Goal: Transaction & Acquisition: Obtain resource

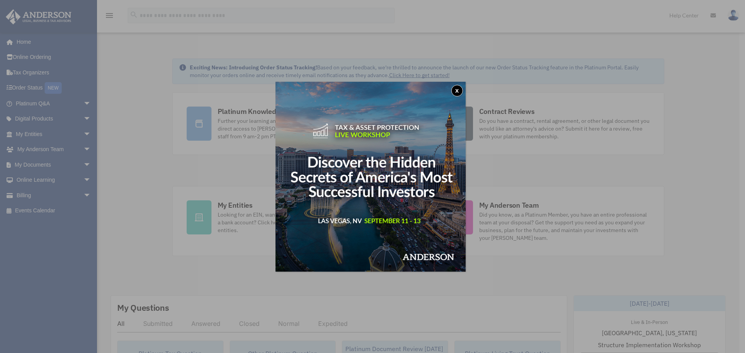
drag, startPoint x: 460, startPoint y: 88, endPoint x: 445, endPoint y: 90, distance: 15.6
click at [460, 88] on button "x" at bounding box center [457, 91] width 12 height 12
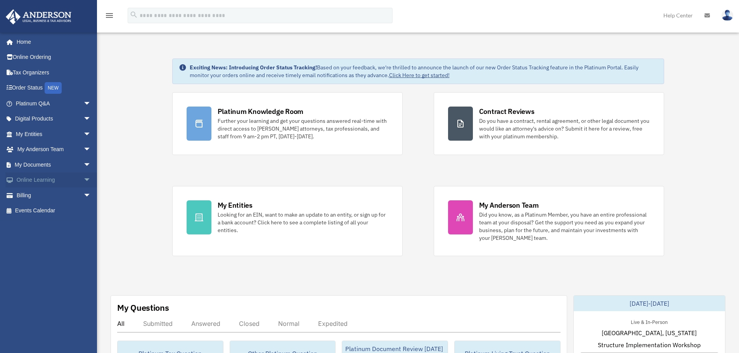
click at [61, 178] on link "Online Learning arrow_drop_down" at bounding box center [53, 181] width 97 height 16
click at [83, 179] on span "arrow_drop_down" at bounding box center [91, 181] width 16 height 16
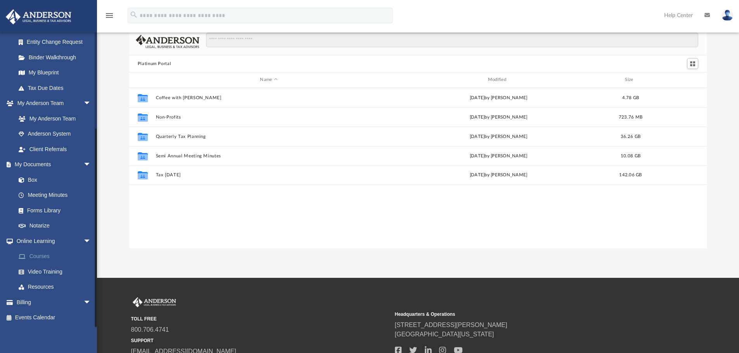
scroll to position [39, 0]
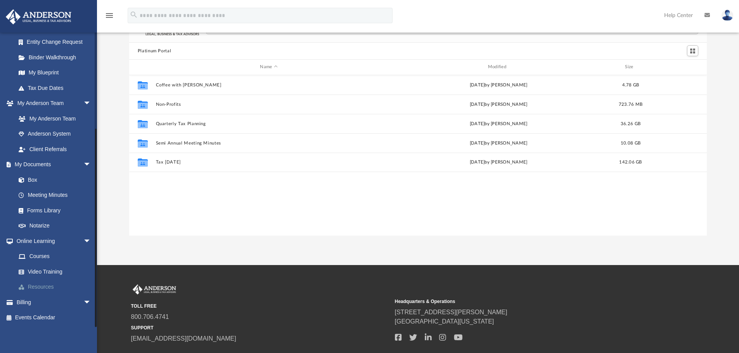
click at [50, 287] on link "Resources" at bounding box center [57, 288] width 92 height 16
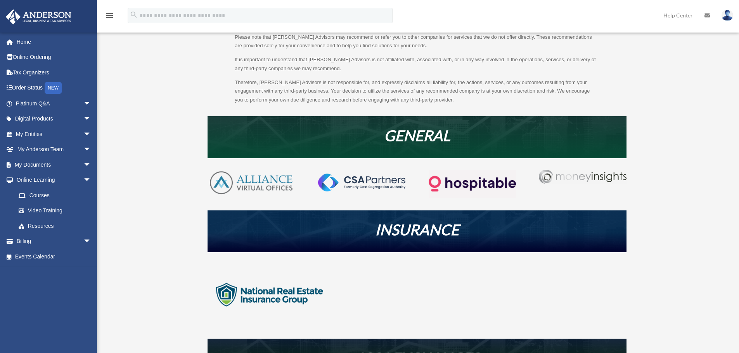
scroll to position [116, 0]
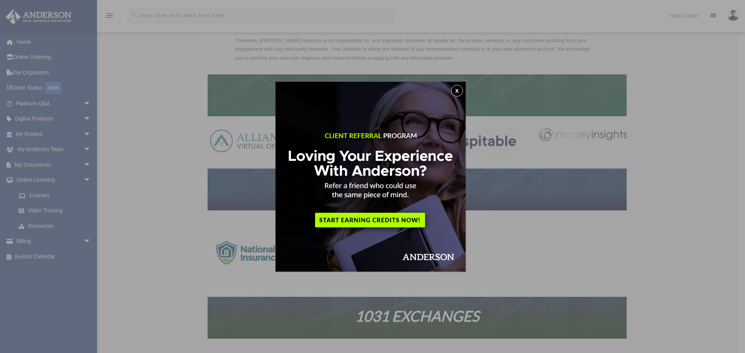
click at [462, 90] on button "x" at bounding box center [457, 91] width 12 height 12
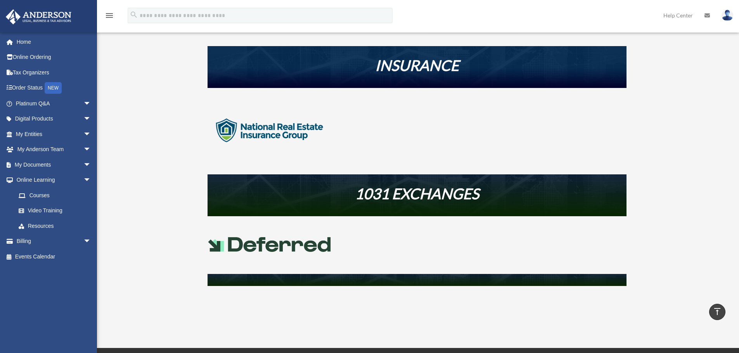
scroll to position [194, 0]
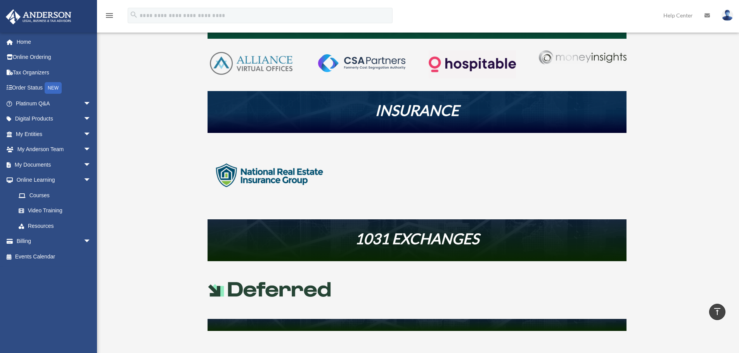
click at [302, 177] on img at bounding box center [270, 176] width 124 height 62
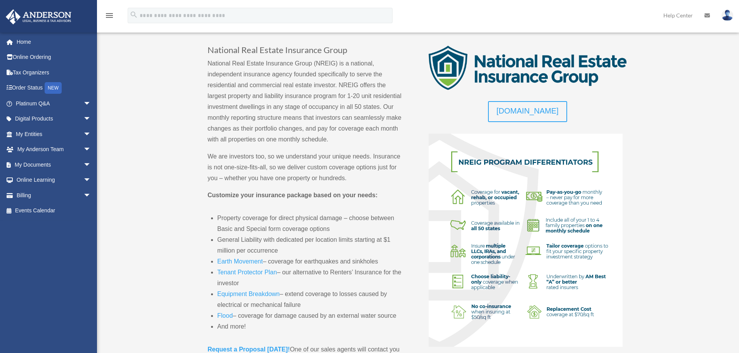
scroll to position [78, 0]
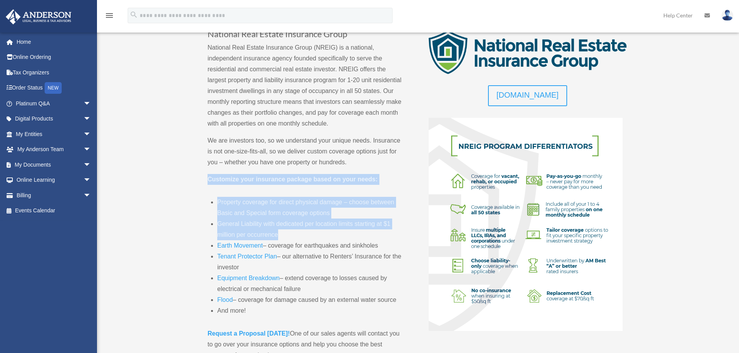
drag, startPoint x: 206, startPoint y: 179, endPoint x: 378, endPoint y: 236, distance: 181.5
click at [378, 236] on div "Back To Resources National Real Estate Insurance Group National Real Estate Ins…" at bounding box center [417, 291] width 580 height 632
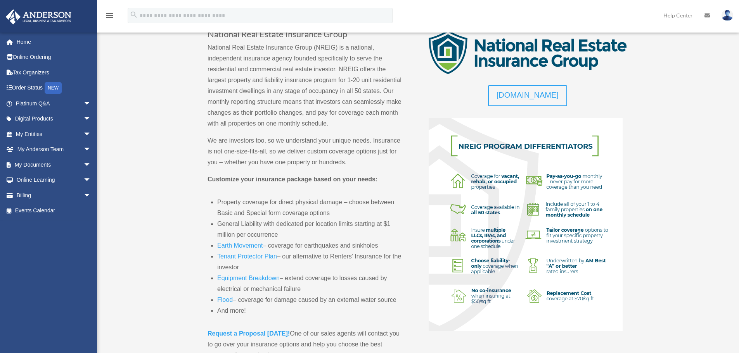
click at [229, 160] on p "We are investors too, so we understand your unique needs. Insurance is not one-…" at bounding box center [307, 154] width 198 height 39
click at [281, 202] on li "Property coverage for direct physical damage – choose between Basic and Special…" at bounding box center [311, 208] width 188 height 22
drag, startPoint x: 238, startPoint y: 224, endPoint x: 301, endPoint y: 234, distance: 63.3
click at [301, 234] on li "General Liability with dedicated per location limits starting at $1 million per…" at bounding box center [311, 230] width 188 height 22
click at [306, 249] on li "Earth Movement – coverage for earthquakes and sinkholes" at bounding box center [311, 246] width 188 height 11
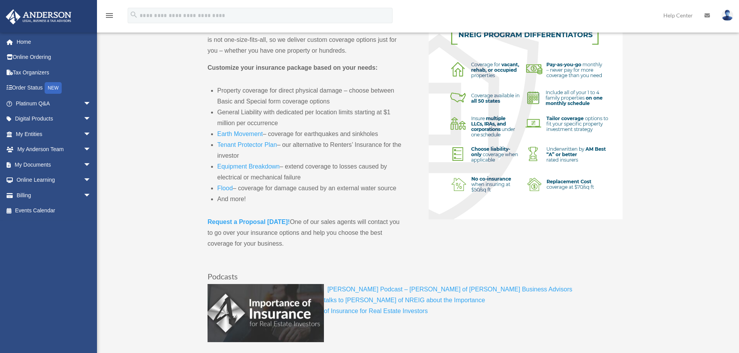
scroll to position [194, 0]
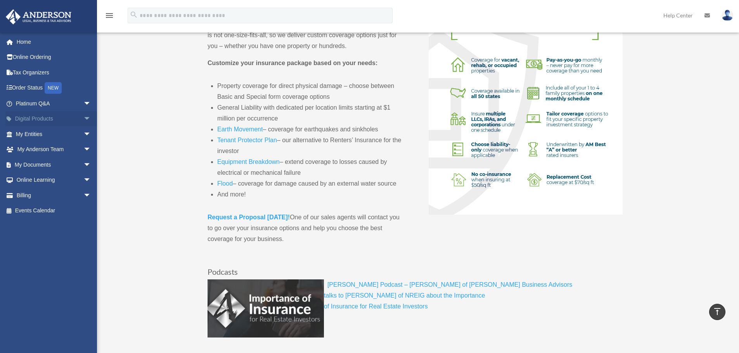
click at [83, 118] on span "arrow_drop_down" at bounding box center [91, 119] width 16 height 16
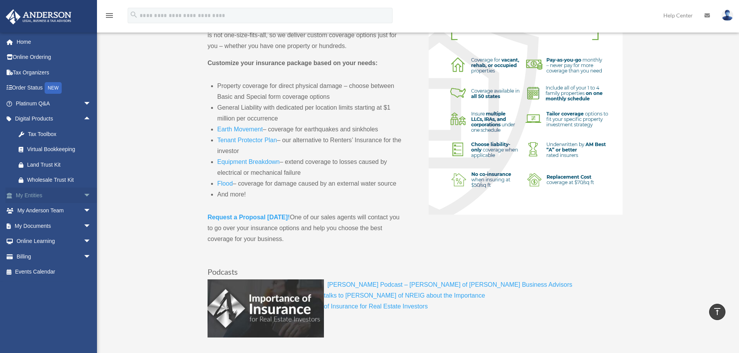
click at [83, 196] on span "arrow_drop_down" at bounding box center [91, 196] width 16 height 16
click at [83, 303] on span "arrow_drop_down" at bounding box center [91, 303] width 16 height 16
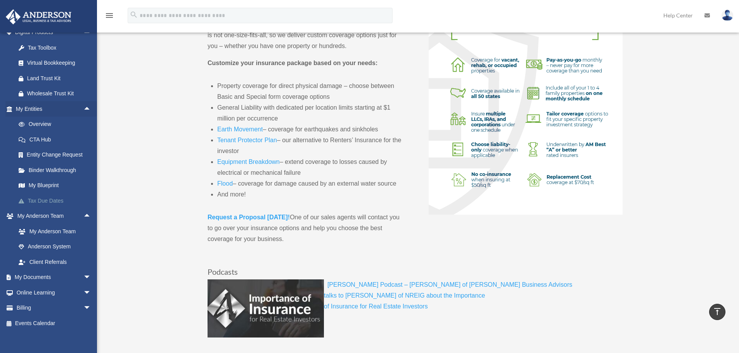
scroll to position [92, 0]
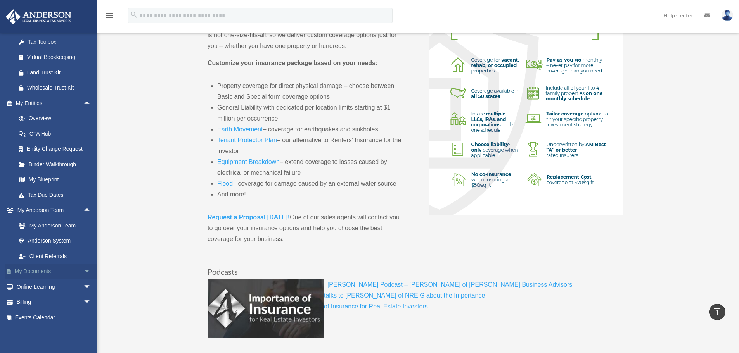
click at [84, 271] on span "arrow_drop_down" at bounding box center [91, 272] width 16 height 16
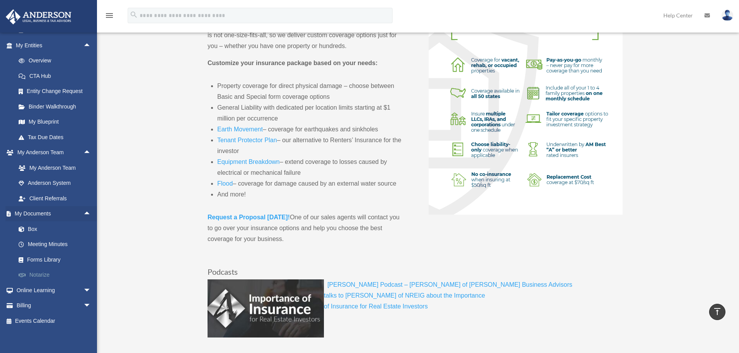
scroll to position [154, 0]
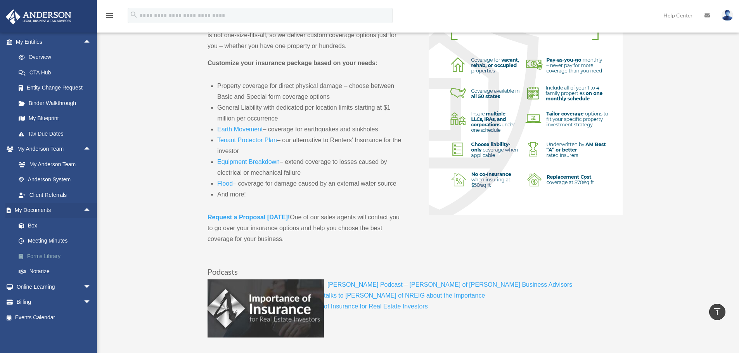
click at [46, 258] on link "Forms Library" at bounding box center [57, 257] width 92 height 16
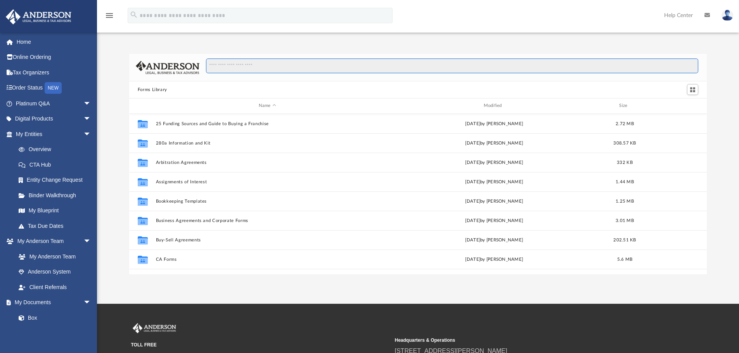
click at [245, 69] on input "Search files and folders" at bounding box center [452, 66] width 492 height 15
type input "*****"
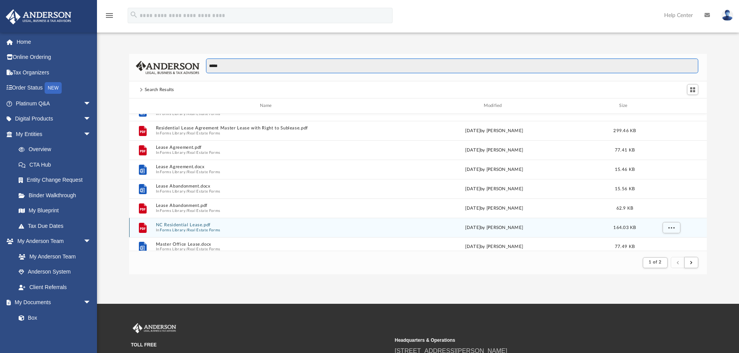
scroll to position [18, 0]
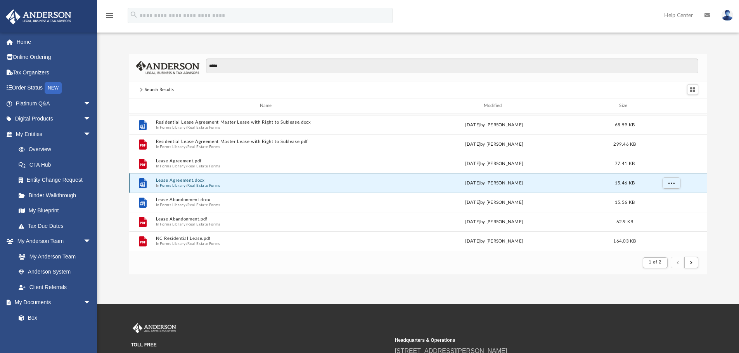
click at [192, 181] on button "Lease Agreement.docx" at bounding box center [267, 180] width 223 height 5
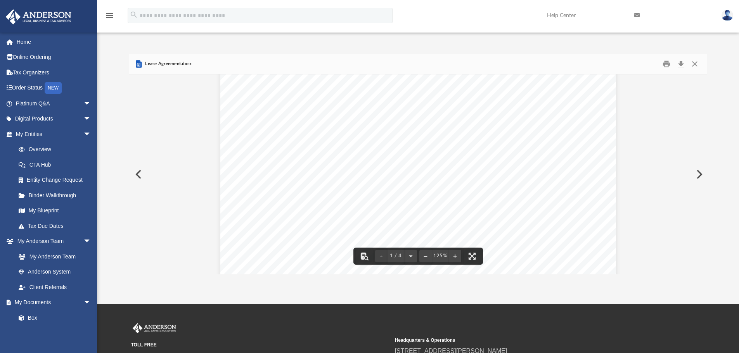
scroll to position [0, 0]
click at [680, 64] on button "Download" at bounding box center [681, 64] width 14 height 12
drag, startPoint x: 697, startPoint y: 65, endPoint x: 684, endPoint y: 68, distance: 13.8
click at [697, 65] on button "Close" at bounding box center [695, 64] width 14 height 12
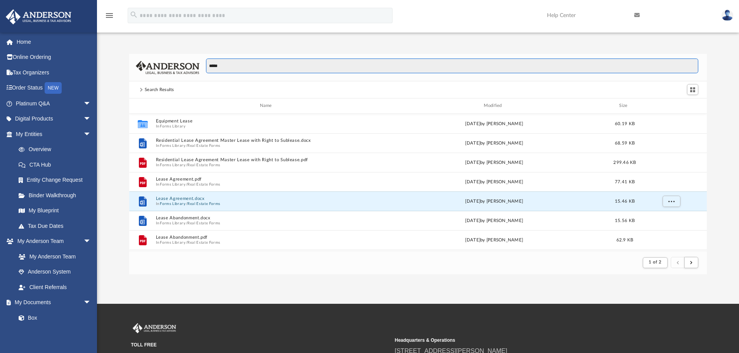
drag, startPoint x: 254, startPoint y: 69, endPoint x: 212, endPoint y: 70, distance: 41.9
click at [195, 71] on div "*****" at bounding box center [418, 68] width 578 height 28
click at [277, 265] on footer "1 of 2" at bounding box center [418, 263] width 578 height 24
click at [224, 67] on input "*****" at bounding box center [452, 66] width 492 height 15
drag, startPoint x: 242, startPoint y: 67, endPoint x: 247, endPoint y: 68, distance: 4.3
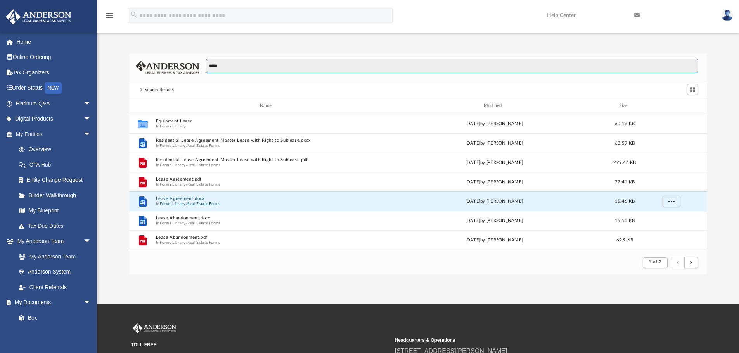
click at [247, 68] on input "*****" at bounding box center [452, 66] width 492 height 15
drag, startPoint x: 234, startPoint y: 66, endPoint x: 193, endPoint y: 68, distance: 41.5
click at [193, 68] on div "*****" at bounding box center [418, 68] width 578 height 28
click at [221, 66] on input "*****" at bounding box center [452, 66] width 492 height 15
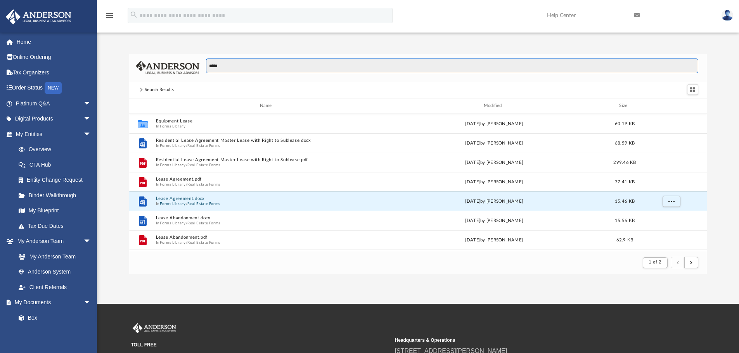
click at [253, 64] on input "*****" at bounding box center [452, 66] width 492 height 15
click at [250, 66] on input "*****" at bounding box center [452, 66] width 492 height 15
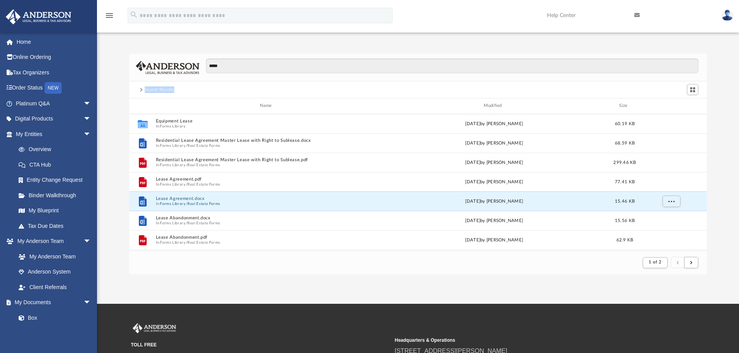
drag, startPoint x: 160, startPoint y: 90, endPoint x: 209, endPoint y: 91, distance: 49.3
click at [209, 92] on div "Search Results" at bounding box center [418, 89] width 578 height 17
click at [209, 91] on div "Search Results" at bounding box center [418, 89] width 578 height 17
drag, startPoint x: 213, startPoint y: 90, endPoint x: 132, endPoint y: 45, distance: 92.4
click at [132, 45] on div "***** Search Results Name Modified Size Collaborated Folder Equipment Lease In …" at bounding box center [418, 156] width 642 height 237
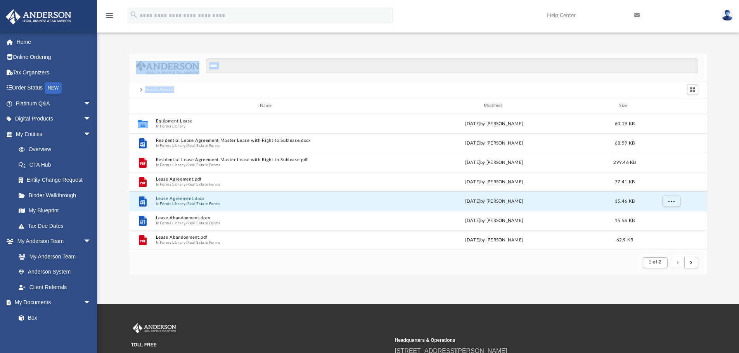
click at [132, 45] on div "***** Search Results Name Modified Size Collaborated Folder Equipment Lease In …" at bounding box center [418, 156] width 642 height 237
drag, startPoint x: 144, startPoint y: 90, endPoint x: 189, endPoint y: 91, distance: 44.6
click at [189, 91] on div "Search Results" at bounding box center [418, 89] width 578 height 17
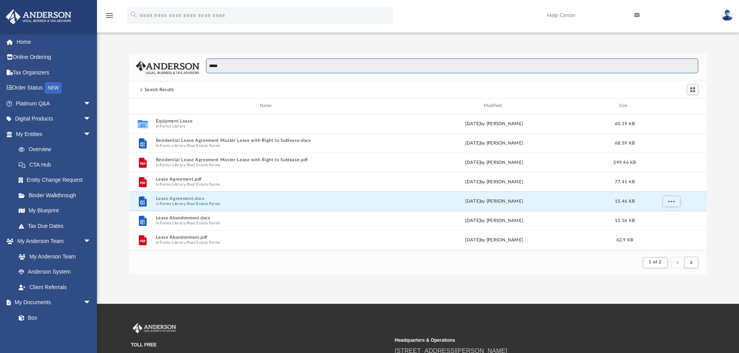
drag, startPoint x: 241, startPoint y: 71, endPoint x: 176, endPoint y: 88, distance: 67.5
click at [174, 87] on div "***** Search Results Name Modified Size Collaborated Folder Equipment Lease In …" at bounding box center [418, 164] width 578 height 221
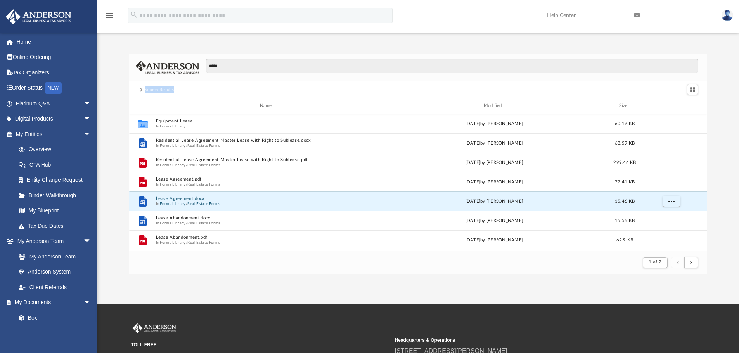
drag, startPoint x: 178, startPoint y: 91, endPoint x: 145, endPoint y: 91, distance: 33.0
click at [145, 91] on div "Search Results" at bounding box center [159, 90] width 43 height 7
click at [145, 91] on div "Search Results" at bounding box center [159, 90] width 29 height 7
drag, startPoint x: 145, startPoint y: 90, endPoint x: 199, endPoint y: 89, distance: 53.9
click at [199, 89] on div "Search Results" at bounding box center [418, 89] width 578 height 17
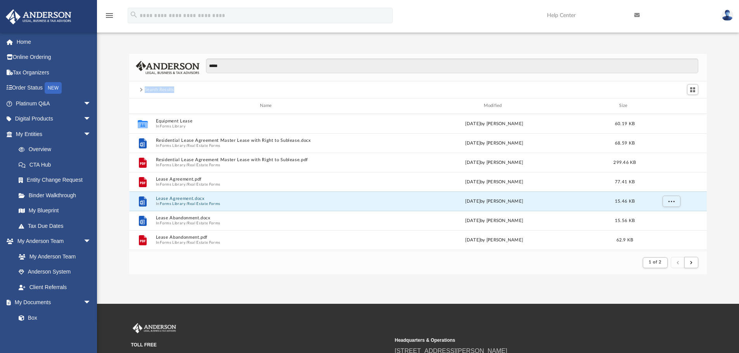
click at [199, 89] on div "Search Results" at bounding box center [418, 89] width 578 height 17
drag, startPoint x: 139, startPoint y: 89, endPoint x: 186, endPoint y: 89, distance: 46.9
click at [186, 89] on div "Search Results" at bounding box center [418, 89] width 578 height 17
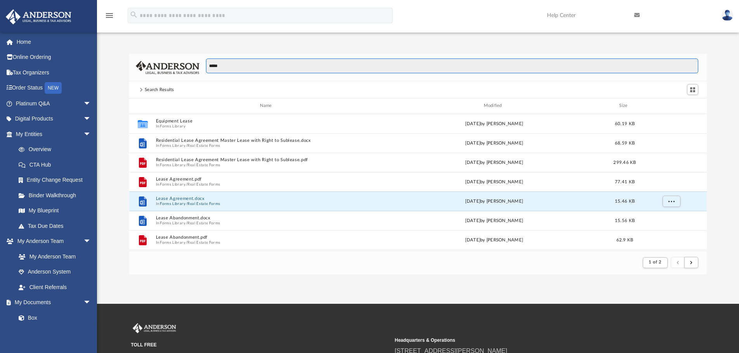
click at [232, 67] on input "*****" at bounding box center [452, 66] width 492 height 15
drag, startPoint x: 269, startPoint y: 66, endPoint x: 208, endPoint y: 68, distance: 61.3
click at [208, 68] on input "*****" at bounding box center [452, 66] width 492 height 15
click at [212, 66] on input "*****" at bounding box center [452, 66] width 492 height 15
drag, startPoint x: 209, startPoint y: 66, endPoint x: 267, endPoint y: 65, distance: 57.8
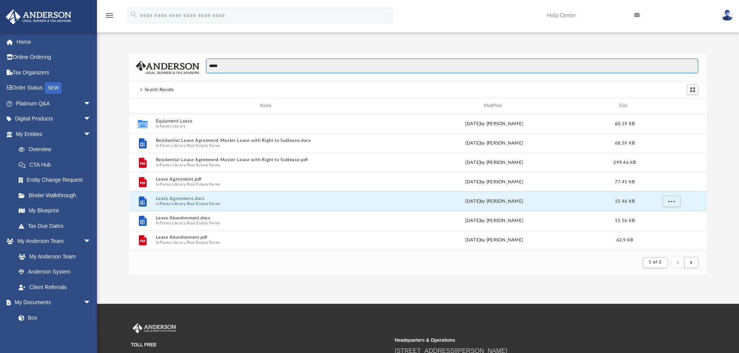
click at [268, 63] on input "*****" at bounding box center [452, 66] width 492 height 15
click at [264, 66] on input "*****" at bounding box center [452, 66] width 492 height 15
drag, startPoint x: 266, startPoint y: 67, endPoint x: 173, endPoint y: 57, distance: 92.8
click at [165, 57] on div "*****" at bounding box center [418, 68] width 578 height 28
click at [213, 63] on input "*****" at bounding box center [452, 66] width 492 height 15
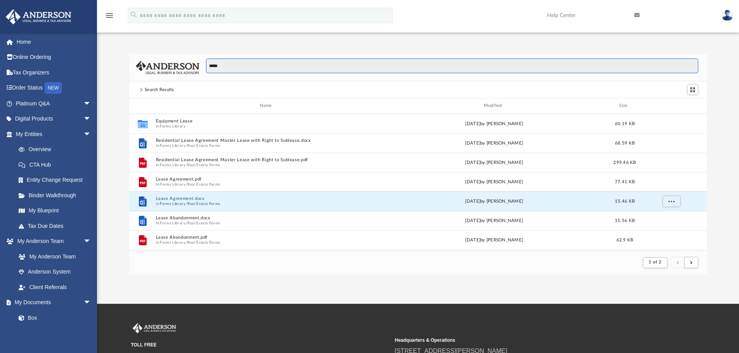
drag, startPoint x: 227, startPoint y: 66, endPoint x: 232, endPoint y: 66, distance: 5.4
click at [232, 66] on input "*****" at bounding box center [452, 66] width 492 height 15
drag, startPoint x: 207, startPoint y: 67, endPoint x: 269, endPoint y: 65, distance: 62.1
click at [269, 65] on input "*****" at bounding box center [452, 66] width 492 height 15
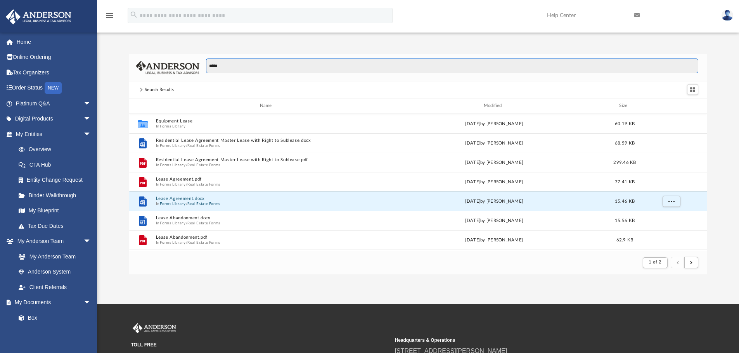
click at [269, 66] on input "*****" at bounding box center [452, 66] width 492 height 15
click at [265, 66] on input "*****" at bounding box center [452, 66] width 492 height 15
drag, startPoint x: 246, startPoint y: 67, endPoint x: 171, endPoint y: 69, distance: 74.1
click at [167, 70] on div "*****" at bounding box center [418, 68] width 578 height 28
click at [231, 67] on input "*****" at bounding box center [452, 66] width 492 height 15
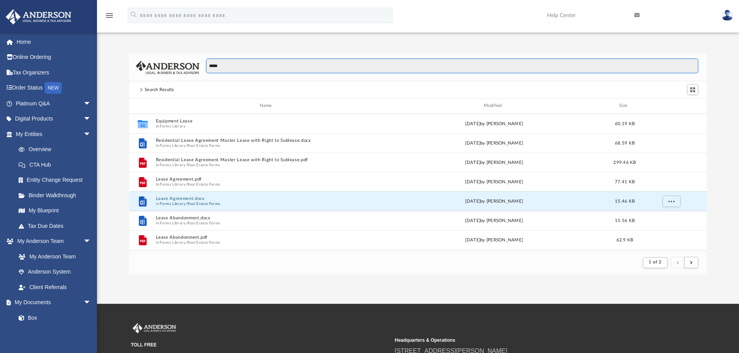
drag, startPoint x: 207, startPoint y: 67, endPoint x: 266, endPoint y: 64, distance: 58.7
click at [263, 64] on input "*****" at bounding box center [452, 66] width 492 height 15
click at [254, 69] on input "*****" at bounding box center [452, 66] width 492 height 15
drag, startPoint x: 249, startPoint y: 69, endPoint x: 182, endPoint y: 72, distance: 67.6
click at [178, 72] on div "*****" at bounding box center [418, 68] width 578 height 28
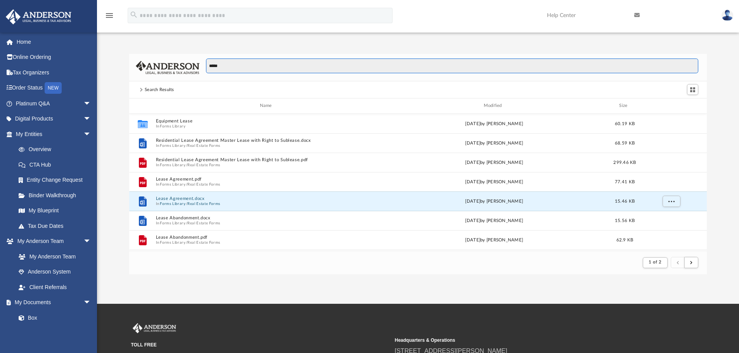
click at [225, 65] on input "*****" at bounding box center [452, 66] width 492 height 15
drag, startPoint x: 232, startPoint y: 63, endPoint x: 121, endPoint y: 52, distance: 111.9
click at [121, 52] on div "***** Search Results Name Modified Size Collaborated Folder Equipment Lease In …" at bounding box center [418, 156] width 642 height 237
click at [129, 48] on div "***** Search Results Name Modified Size Collaborated Folder Equipment Lease In …" at bounding box center [418, 156] width 642 height 237
drag, startPoint x: 227, startPoint y: 68, endPoint x: 203, endPoint y: 82, distance: 28.9
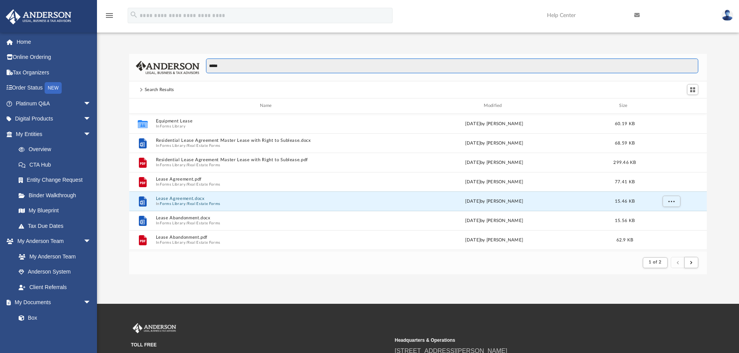
click at [225, 75] on div "*****" at bounding box center [448, 70] width 499 height 23
click at [239, 68] on input "*****" at bounding box center [452, 66] width 492 height 15
drag, startPoint x: 256, startPoint y: 67, endPoint x: 114, endPoint y: 50, distance: 142.5
click at [114, 50] on div "***** Search Results Name Modified Size Collaborated Folder Equipment Lease In …" at bounding box center [418, 156] width 642 height 237
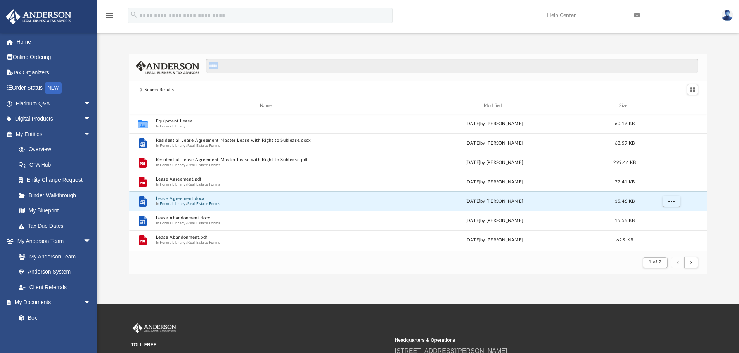
drag, startPoint x: 142, startPoint y: 89, endPoint x: 257, endPoint y: 62, distance: 117.8
click at [257, 62] on div "***** Search Results Name Modified Size Collaborated Folder Equipment Lease In …" at bounding box center [418, 164] width 578 height 221
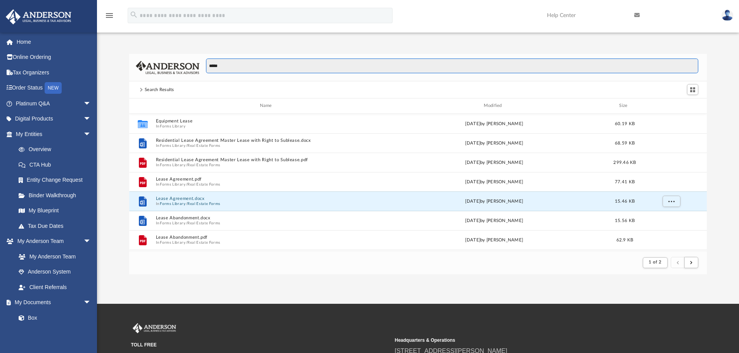
click at [259, 66] on input "*****" at bounding box center [452, 66] width 492 height 15
drag, startPoint x: 250, startPoint y: 67, endPoint x: 115, endPoint y: 53, distance: 135.7
click at [115, 53] on div "***** Search Results Name Modified Size Collaborated Folder Equipment Lease In …" at bounding box center [418, 156] width 642 height 237
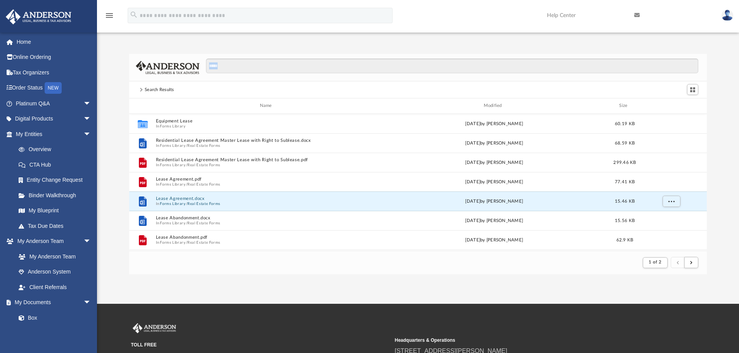
drag, startPoint x: 143, startPoint y: 93, endPoint x: 243, endPoint y: 64, distance: 104.5
click at [243, 64] on div "***** Search Results Name Modified Size Collaborated Folder Equipment Lease In …" at bounding box center [418, 164] width 578 height 221
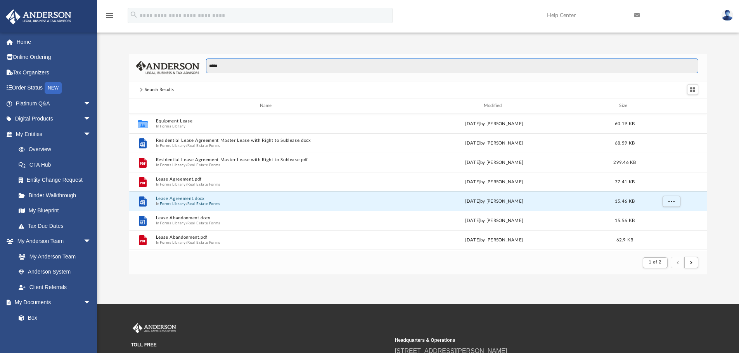
click at [243, 66] on input "*****" at bounding box center [452, 66] width 492 height 15
drag, startPoint x: 244, startPoint y: 68, endPoint x: 115, endPoint y: 47, distance: 130.4
click at [115, 47] on div "***** Search Results Name Modified Size Collaborated Folder Equipment Lease In …" at bounding box center [418, 156] width 642 height 237
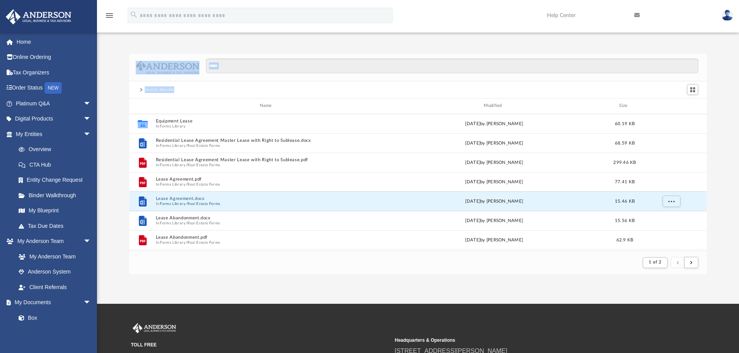
drag, startPoint x: 121, startPoint y: 51, endPoint x: 237, endPoint y: 89, distance: 121.7
click at [237, 89] on div "***** Search Results Name Modified Size Collaborated Folder Equipment Lease In …" at bounding box center [418, 156] width 642 height 237
click at [232, 88] on div "Search Results" at bounding box center [418, 89] width 578 height 17
click at [140, 91] on span at bounding box center [141, 90] width 4 height 4
drag, startPoint x: 144, startPoint y: 90, endPoint x: 228, endPoint y: 83, distance: 83.7
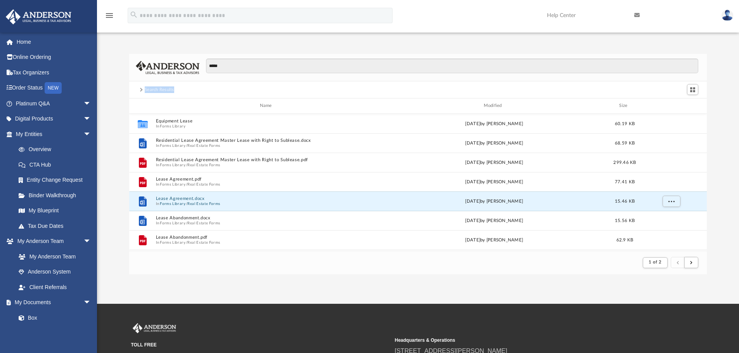
click at [225, 86] on div "Search Results" at bounding box center [418, 89] width 578 height 17
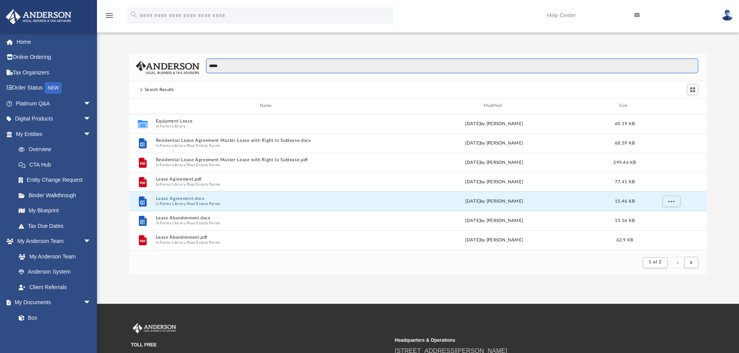
click at [228, 64] on input "*****" at bounding box center [452, 66] width 492 height 15
drag, startPoint x: 251, startPoint y: 67, endPoint x: 171, endPoint y: 73, distance: 81.0
click at [175, 71] on div "*****" at bounding box center [418, 68] width 578 height 28
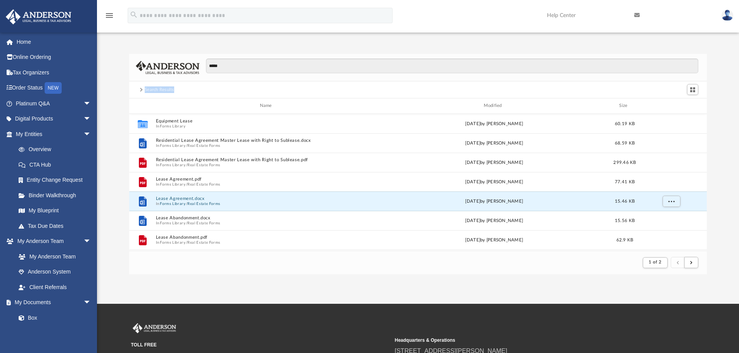
drag, startPoint x: 154, startPoint y: 90, endPoint x: 219, endPoint y: 89, distance: 65.2
click at [219, 89] on div "Search Results" at bounding box center [418, 89] width 578 height 17
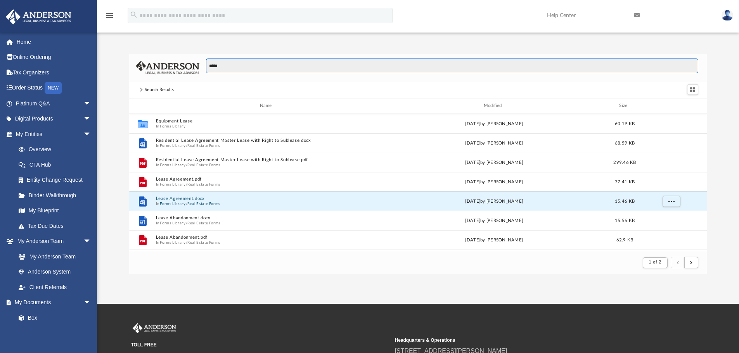
click at [229, 70] on input "*****" at bounding box center [452, 66] width 492 height 15
drag, startPoint x: 239, startPoint y: 67, endPoint x: 134, endPoint y: 68, distance: 105.1
click at [176, 67] on div "*****" at bounding box center [418, 68] width 578 height 28
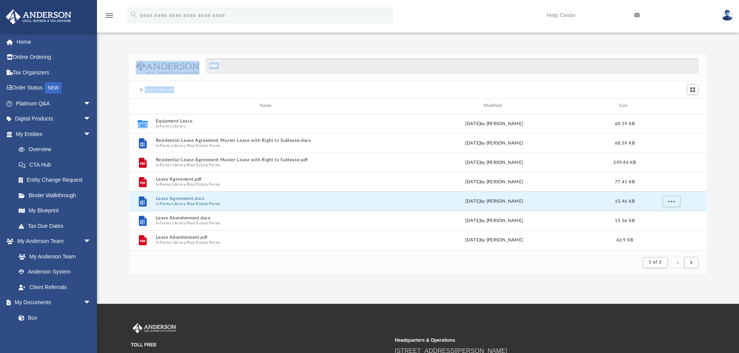
drag, startPoint x: 123, startPoint y: 50, endPoint x: 230, endPoint y: 86, distance: 113.2
click at [230, 86] on div "***** Search Results Name Modified Size Collaborated Folder Equipment Lease In …" at bounding box center [418, 156] width 642 height 237
click at [230, 86] on div "Search Results" at bounding box center [418, 89] width 578 height 17
drag, startPoint x: 213, startPoint y: 91, endPoint x: 128, endPoint y: 47, distance: 95.8
click at [128, 47] on div "***** Search Results Name Modified Size Collaborated Folder Equipment Lease In …" at bounding box center [418, 156] width 642 height 237
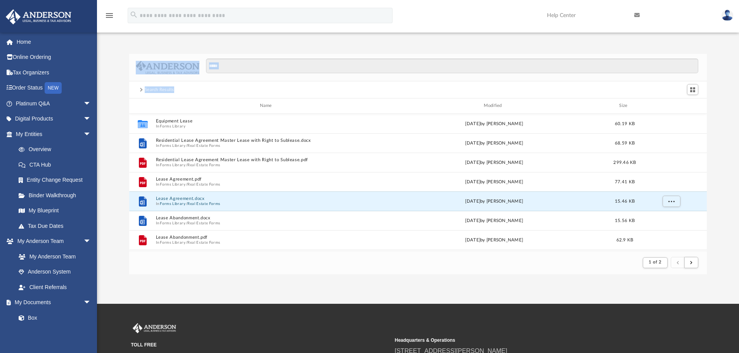
click at [128, 47] on div "***** Search Results Name Modified Size Collaborated Folder Equipment Lease In …" at bounding box center [418, 156] width 642 height 237
drag, startPoint x: 128, startPoint y: 47, endPoint x: 250, endPoint y: 92, distance: 129.9
click at [250, 92] on div "***** Search Results Name Modified Size Collaborated Folder Equipment Lease In …" at bounding box center [418, 156] width 642 height 237
click at [250, 92] on div "Search Results" at bounding box center [418, 89] width 578 height 17
drag, startPoint x: 254, startPoint y: 109, endPoint x: 682, endPoint y: 107, distance: 428.3
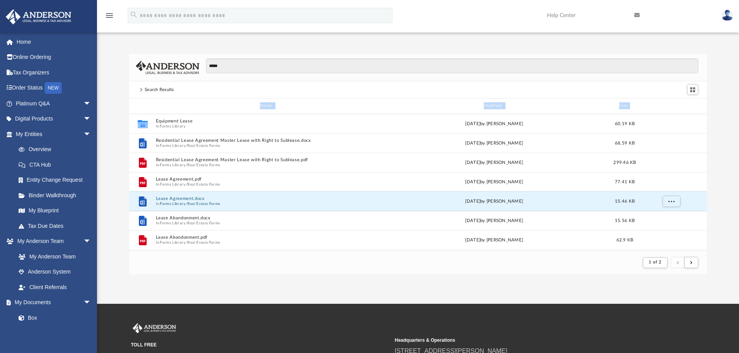
click at [682, 106] on div "Name Modified Size" at bounding box center [418, 107] width 578 height 16
click at [409, 109] on div "Modified" at bounding box center [493, 105] width 223 height 7
drag, startPoint x: 642, startPoint y: 102, endPoint x: 123, endPoint y: 50, distance: 522.6
click at [123, 50] on div "***** Search Results Name Modified Size Collaborated Folder Equipment Lease In …" at bounding box center [418, 156] width 642 height 237
click at [119, 50] on div "***** Search Results Name Modified Size Collaborated Folder Equipment Lease In …" at bounding box center [418, 156] width 642 height 237
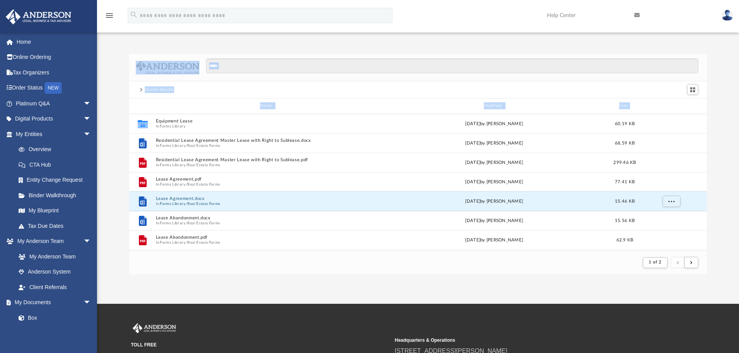
drag, startPoint x: 119, startPoint y: 48, endPoint x: 653, endPoint y: 106, distance: 536.9
click at [653, 106] on div "***** Search Results Name Modified Size Collaborated Folder Equipment Lease In …" at bounding box center [418, 156] width 642 height 237
click at [653, 106] on div "id" at bounding box center [671, 105] width 54 height 7
drag, startPoint x: 653, startPoint y: 106, endPoint x: 125, endPoint y: 45, distance: 531.1
click at [125, 45] on div "***** Search Results Name Modified Size Collaborated Folder Equipment Lease In …" at bounding box center [418, 156] width 642 height 237
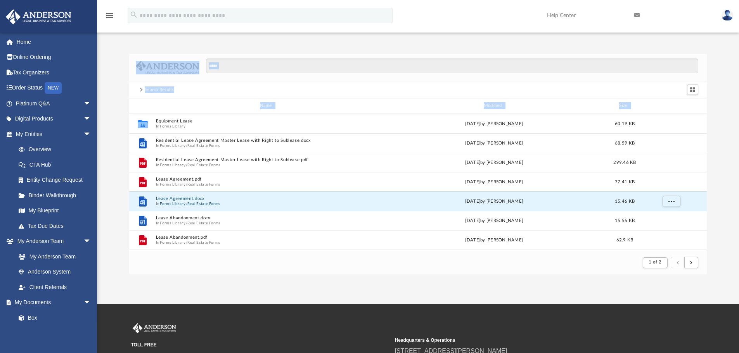
click at [125, 45] on div "***** Search Results Name Modified Size Collaborated Folder Equipment Lease In …" at bounding box center [418, 156] width 642 height 237
click at [141, 90] on span at bounding box center [141, 90] width 4 height 4
drag, startPoint x: 142, startPoint y: 89, endPoint x: 652, endPoint y: 107, distance: 509.7
click at [652, 107] on div "***** Search Results Name Modified Size Collaborated Folder Equipment Lease In …" at bounding box center [418, 164] width 578 height 221
click at [652, 107] on div "id" at bounding box center [671, 105] width 54 height 7
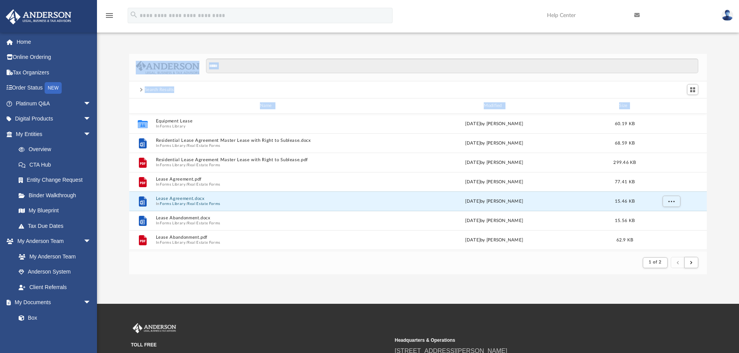
drag, startPoint x: 662, startPoint y: 105, endPoint x: 107, endPoint y: 39, distance: 558.3
click at [107, 39] on div "***** Search Results Name Modified Size Collaborated Folder Equipment Lease In …" at bounding box center [418, 156] width 642 height 237
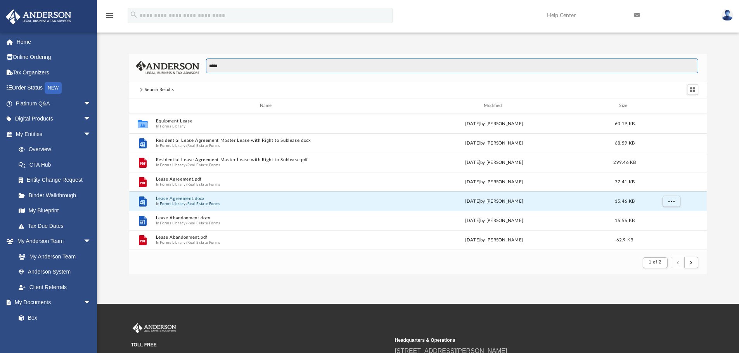
drag, startPoint x: 220, startPoint y: 67, endPoint x: 630, endPoint y: 104, distance: 411.7
click at [630, 104] on div "***** Search Results Name Modified Size Collaborated Folder Equipment Lease In …" at bounding box center [418, 164] width 578 height 221
click at [630, 104] on div "Size" at bounding box center [624, 105] width 31 height 7
click at [265, 69] on input "*****" at bounding box center [452, 66] width 492 height 15
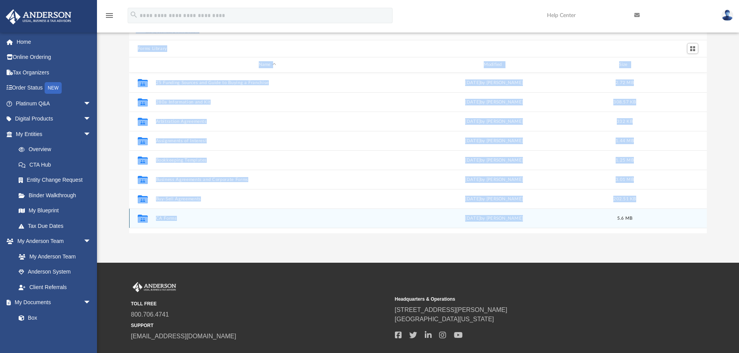
drag, startPoint x: 135, startPoint y: 45, endPoint x: 583, endPoint y: 213, distance: 478.3
click at [604, 211] on div "Forms Library Name Modified Size Collaborated Folder 25 Funding Sources and Gui…" at bounding box center [418, 115] width 642 height 237
click at [107, 152] on div "Forms Library Name Modified Size Collaborated Folder 25 Funding Sources and Gui…" at bounding box center [418, 123] width 642 height 221
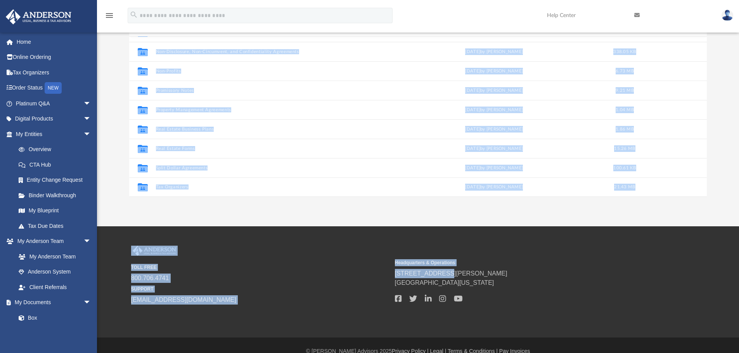
scroll to position [90, 0]
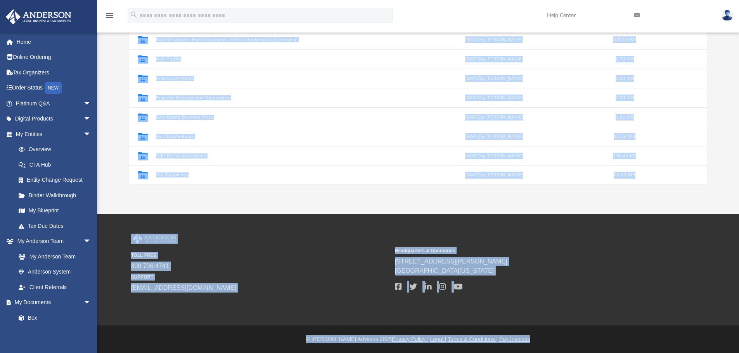
drag, startPoint x: 123, startPoint y: 38, endPoint x: 573, endPoint y: 342, distance: 544.1
click at [573, 342] on div "menu search Site Menu add calvnblack@proton.me My Profile Reset Password Logout…" at bounding box center [369, 131] width 739 height 443
click at [573, 342] on div "© Anderson Advisors 2025 Privacy Policy | Legal | Terms & Conditions | Pay Invo…" at bounding box center [418, 340] width 642 height 8
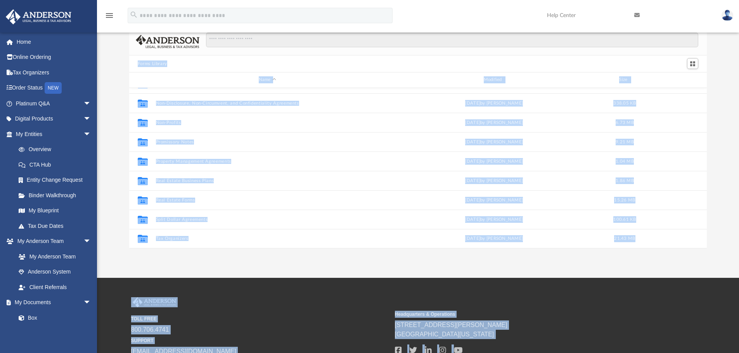
scroll to position [0, 0]
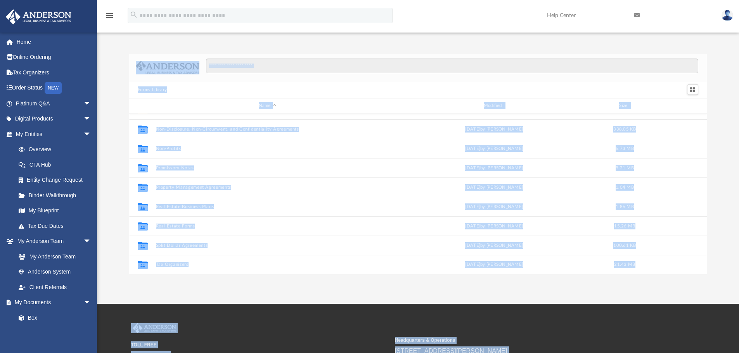
drag, startPoint x: 573, startPoint y: 342, endPoint x: 118, endPoint y: 45, distance: 543.5
click at [118, 46] on div "menu search Site Menu add calvnblack@proton.me My Profile Reset Password Logout…" at bounding box center [369, 221] width 739 height 443
click at [117, 44] on div "Forms Library Name Modified Size Collaborated Folder Loan Forms Wed Oct 5 2022 …" at bounding box center [418, 156] width 642 height 237
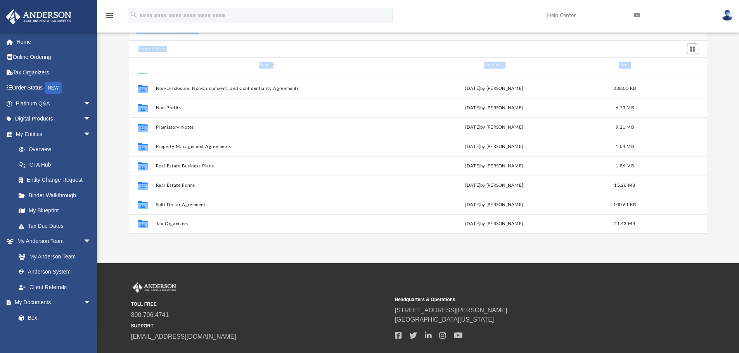
scroll to position [90, 0]
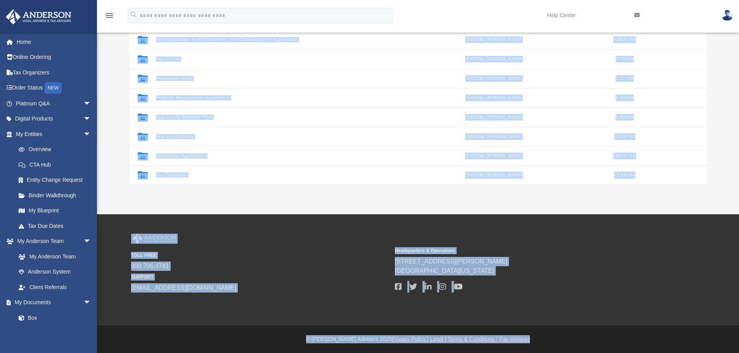
drag, startPoint x: 113, startPoint y: 40, endPoint x: 551, endPoint y: 337, distance: 528.5
click at [551, 337] on div "menu search Site Menu add calvnblack@proton.me My Profile Reset Password Logout…" at bounding box center [369, 131] width 739 height 443
click at [551, 337] on div "© Anderson Advisors 2025 Privacy Policy | Legal | Terms & Conditions | Pay Invo…" at bounding box center [418, 340] width 642 height 8
drag, startPoint x: 119, startPoint y: 44, endPoint x: 566, endPoint y: 335, distance: 533.2
click at [566, 335] on div "menu search Site Menu add calvnblack@proton.me My Profile Reset Password Logout…" at bounding box center [369, 131] width 739 height 443
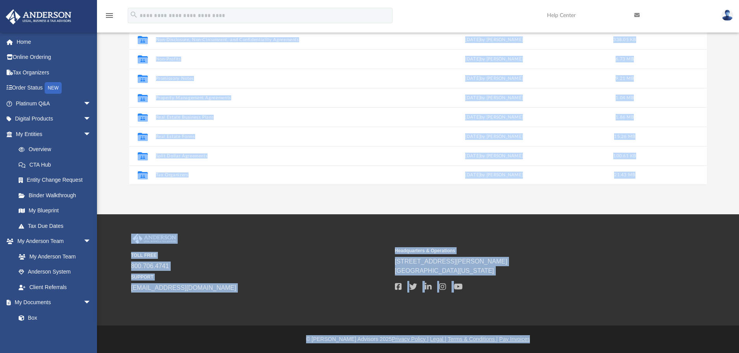
click at [566, 336] on div "© Anderson Advisors 2025 Privacy Policy | Legal | Terms & Conditions | Pay Invo…" at bounding box center [418, 340] width 642 height 8
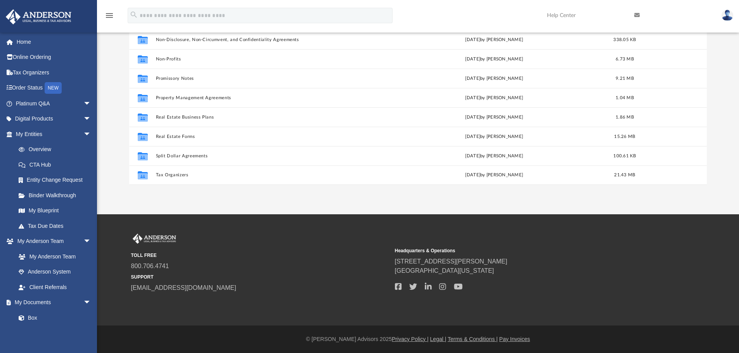
click at [566, 338] on div "© Anderson Advisors 2025 Privacy Policy | Legal | Terms & Conditions | Pay Invo…" at bounding box center [418, 340] width 642 height 8
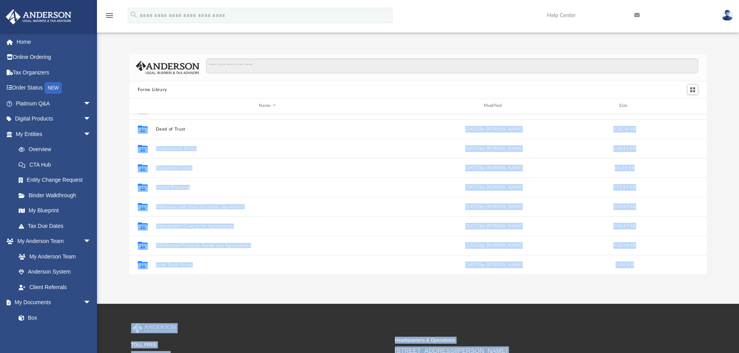
scroll to position [0, 0]
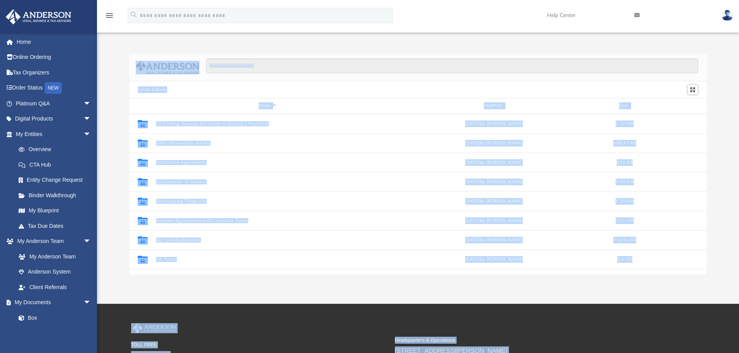
drag, startPoint x: 565, startPoint y: 338, endPoint x: 119, endPoint y: 50, distance: 531.5
click at [119, 50] on div "menu search Site Menu add calvnblack@proton.me My Profile Reset Password Logout…" at bounding box center [369, 221] width 739 height 443
click at [119, 50] on div "Forms Library Name Modified Size Collaborated Folder 25 Funding Sources and Gui…" at bounding box center [418, 156] width 642 height 237
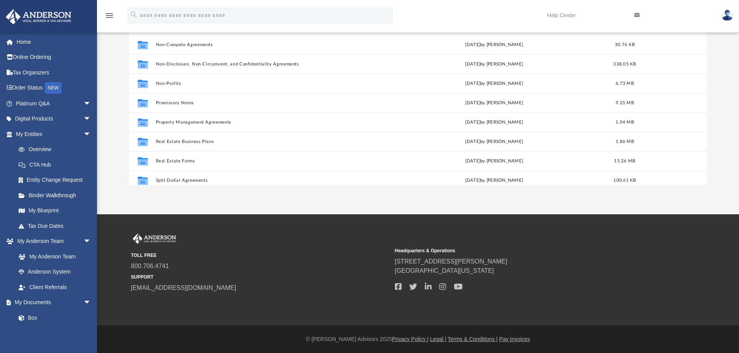
scroll to position [421, 0]
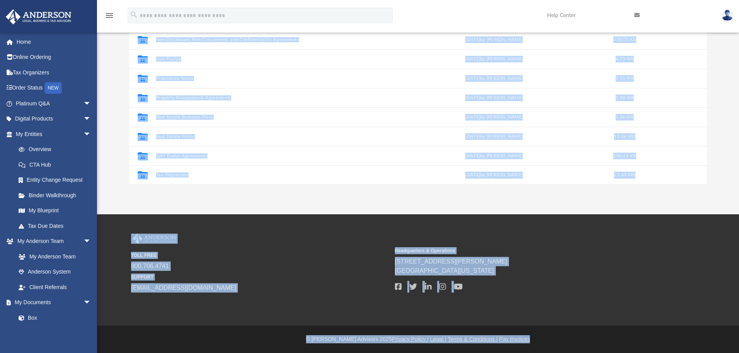
drag, startPoint x: 119, startPoint y: 50, endPoint x: 557, endPoint y: 343, distance: 527.3
click at [557, 343] on div "menu search Site Menu add calvnblack@proton.me My Profile Reset Password Logout…" at bounding box center [369, 131] width 739 height 443
click at [555, 331] on footer "© Anderson Advisors 2025 Privacy Policy | Legal | Terms & Conditions | Pay Invo…" at bounding box center [369, 340] width 739 height 28
drag, startPoint x: 118, startPoint y: 43, endPoint x: 558, endPoint y: 338, distance: 529.5
click at [558, 338] on div "menu search Site Menu add calvnblack@proton.me My Profile Reset Password Logout…" at bounding box center [369, 131] width 739 height 443
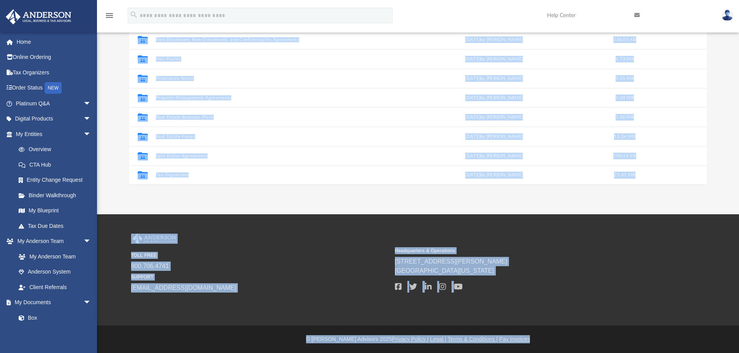
click at [558, 338] on div "© Anderson Advisors 2025 Privacy Policy | Legal | Terms & Conditions | Pay Invo…" at bounding box center [418, 340] width 642 height 8
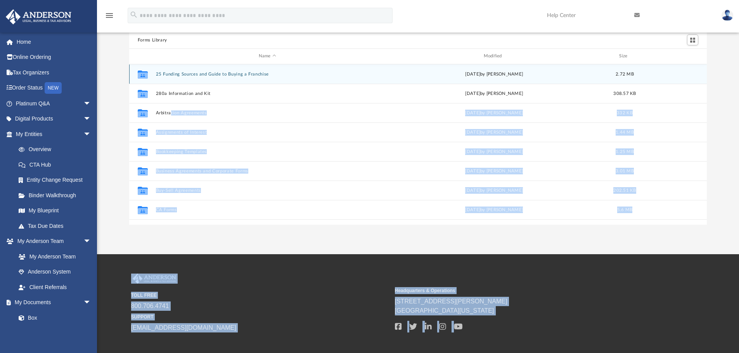
scroll to position [0, 0]
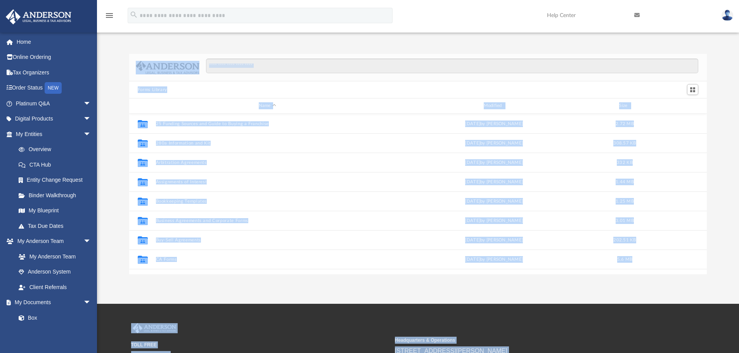
drag, startPoint x: 525, startPoint y: 331, endPoint x: 125, endPoint y: 40, distance: 495.0
click at [125, 40] on div "menu search Site Menu add calvnblack@proton.me My Profile Reset Password Logout…" at bounding box center [369, 221] width 739 height 443
click at [124, 40] on div "Forms Library Name Modified Size Collaborated Folder 25 Funding Sources and Gui…" at bounding box center [418, 156] width 642 height 237
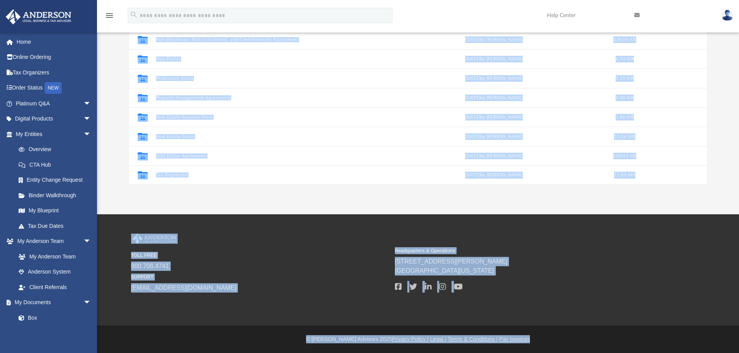
drag, startPoint x: 116, startPoint y: 40, endPoint x: 616, endPoint y: 339, distance: 582.1
click at [616, 339] on div "menu search Site Menu add calvnblack@proton.me My Profile Reset Password Logout…" at bounding box center [369, 131] width 739 height 443
click at [558, 304] on div "TOLL FREE 800.706.4741 SUPPORT info@andersonadvisors.com Headquarters & Operati…" at bounding box center [418, 270] width 586 height 73
click at [308, 273] on div "TOLL FREE 800.706.4741 SUPPORT info@andersonadvisors.com" at bounding box center [260, 263] width 258 height 59
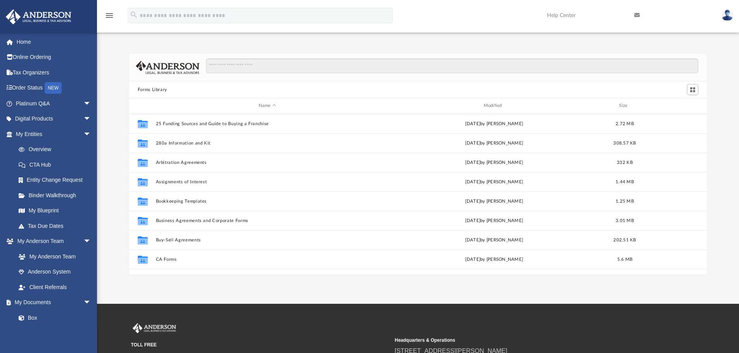
click at [107, 17] on icon "menu" at bounding box center [109, 15] width 9 height 9
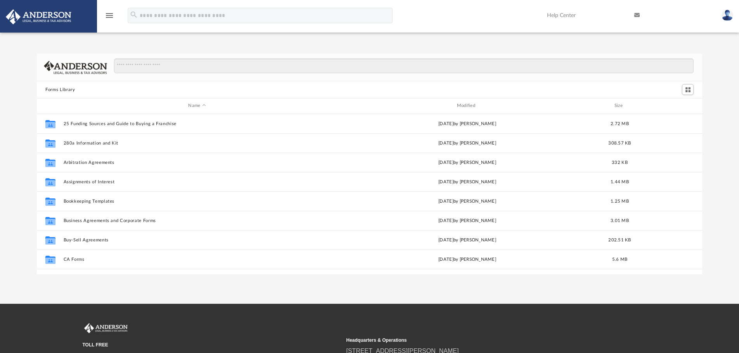
click at [111, 16] on icon "menu" at bounding box center [109, 15] width 9 height 9
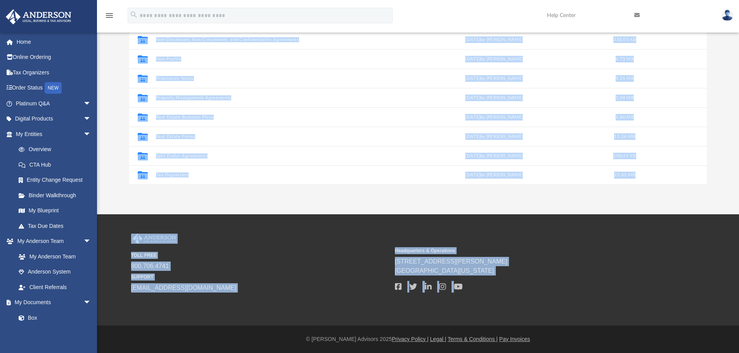
drag, startPoint x: 131, startPoint y: 53, endPoint x: 502, endPoint y: 294, distance: 442.3
click at [502, 294] on div "menu search Site Menu add calvnblack@proton.me My Profile Reset Password Logout…" at bounding box center [369, 131] width 739 height 443
click at [502, 294] on div "TOLL FREE 800.706.4741 SUPPORT info@andersonadvisors.com Headquarters & Operati…" at bounding box center [418, 270] width 586 height 73
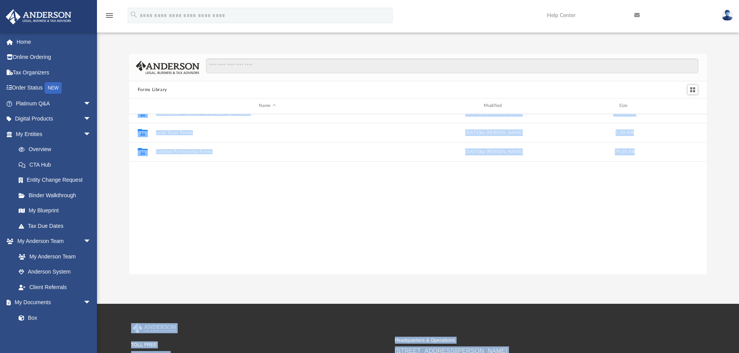
scroll to position [150, 0]
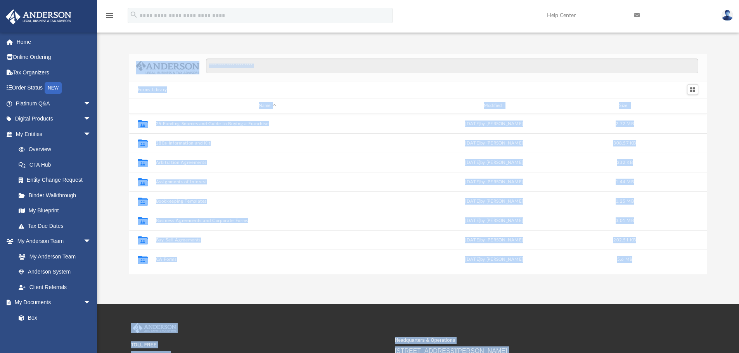
drag, startPoint x: 485, startPoint y: 300, endPoint x: 121, endPoint y: 48, distance: 442.4
click at [121, 48] on div "menu search Site Menu add calvnblack@proton.me My Profile Reset Password Logout…" at bounding box center [369, 221] width 739 height 443
click at [121, 48] on div "Forms Library Name Modified Size Collaborated Folder 25 Funding Sources and Gui…" at bounding box center [418, 156] width 642 height 237
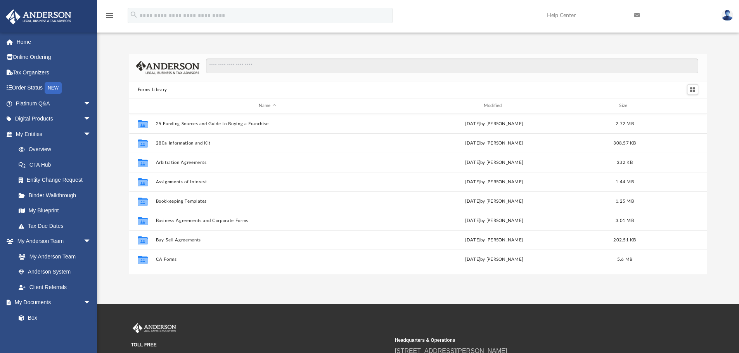
click at [111, 17] on icon "menu" at bounding box center [109, 15] width 9 height 9
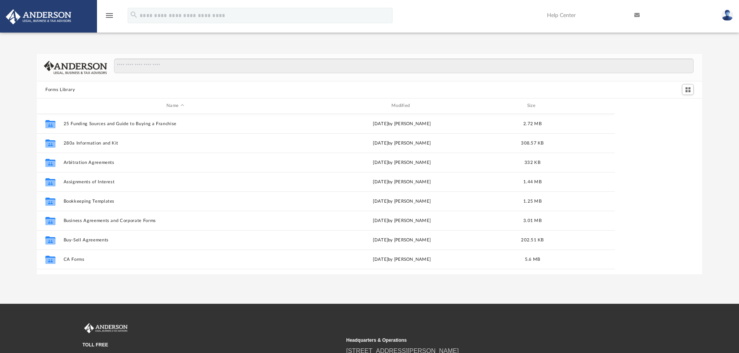
scroll to position [6, 6]
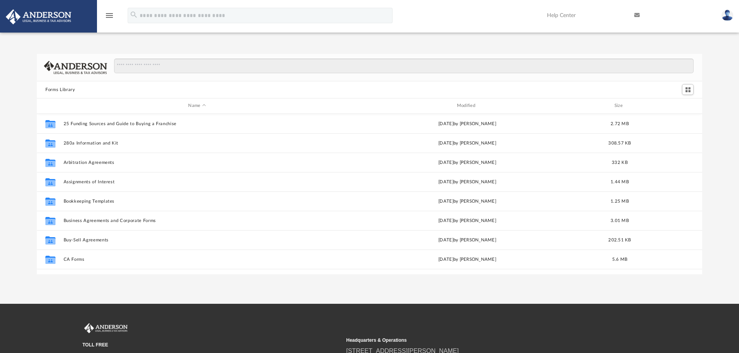
click at [111, 17] on icon "menu" at bounding box center [109, 15] width 9 height 9
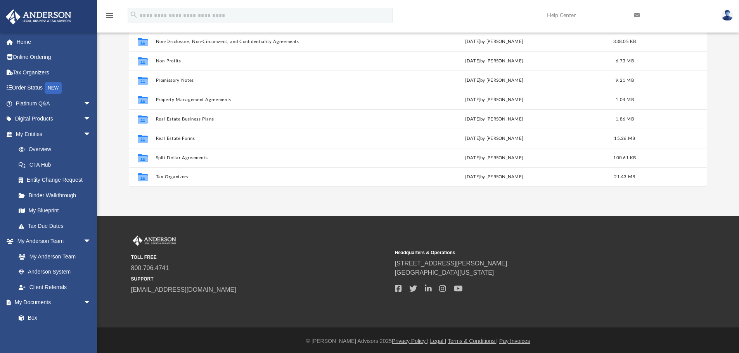
scroll to position [90, 0]
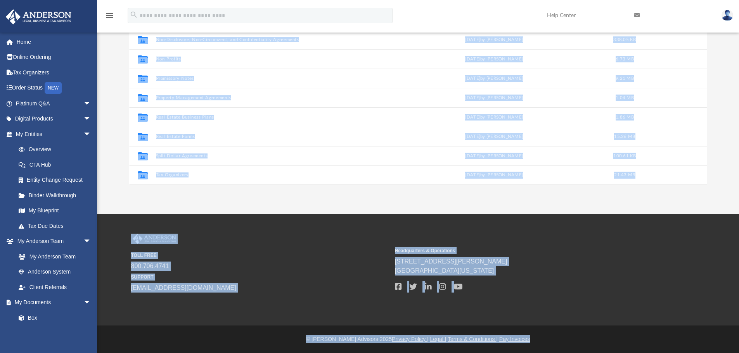
drag, startPoint x: 141, startPoint y: 51, endPoint x: 596, endPoint y: 340, distance: 538.6
click at [596, 340] on div "menu search Site Menu add calvnblack@proton.me My Profile Reset Password Logout…" at bounding box center [369, 131] width 739 height 443
click at [596, 340] on div "© Anderson Advisors 2025 Privacy Policy | Legal | Terms & Conditions | Pay Invo…" at bounding box center [418, 340] width 642 height 8
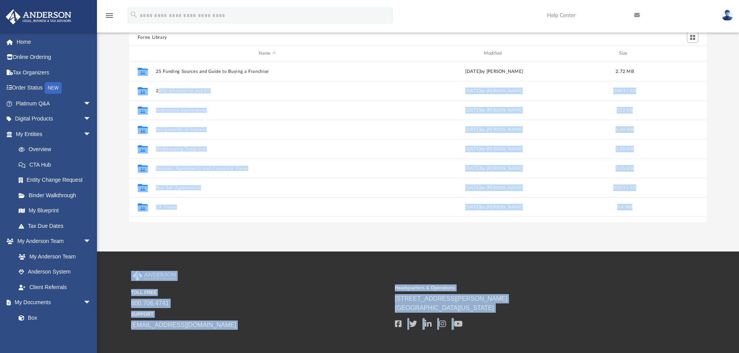
scroll to position [0, 0]
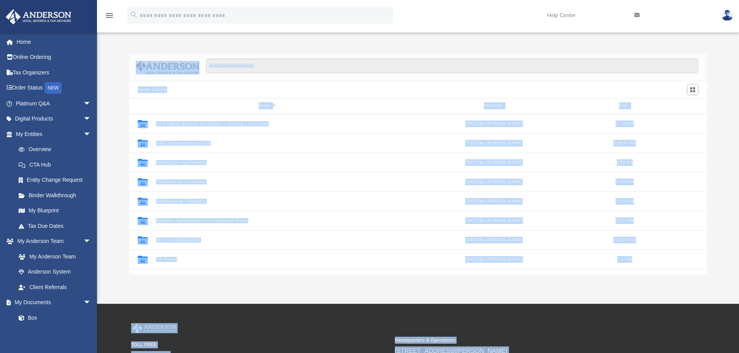
drag, startPoint x: 596, startPoint y: 341, endPoint x: 115, endPoint y: 50, distance: 562.6
click at [115, 50] on div "menu search Site Menu add calvnblack@proton.me My Profile Reset Password Logout…" at bounding box center [369, 221] width 739 height 443
click at [115, 50] on div "Forms Library Name Modified Size Collaborated Folder 25 Funding Sources and Gui…" at bounding box center [418, 156] width 642 height 237
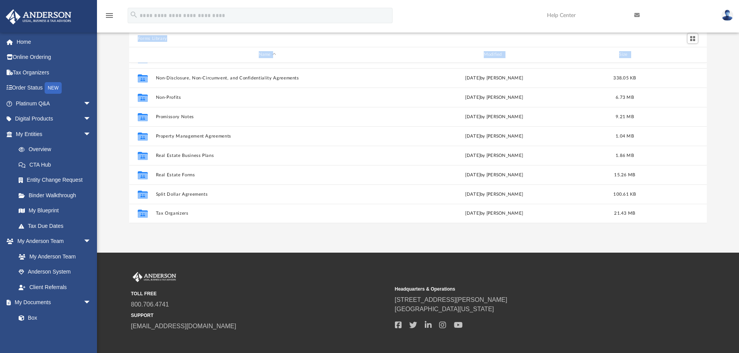
scroll to position [90, 0]
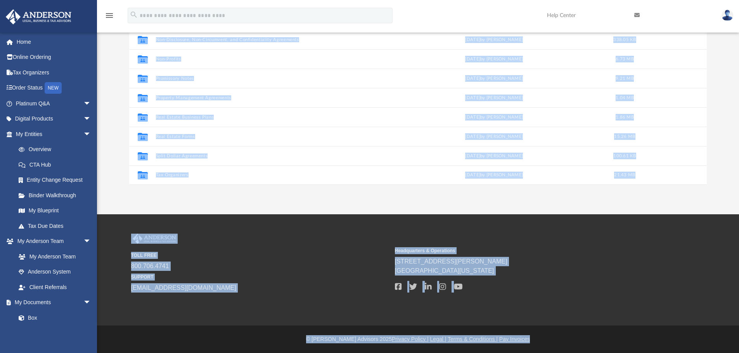
drag, startPoint x: 115, startPoint y: 50, endPoint x: 544, endPoint y: 355, distance: 526.9
click at [544, 353] on html "X Get a chance to win 6 months of Platinum for free just by filling out this su…" at bounding box center [369, 131] width 739 height 443
click at [554, 325] on div "TOLL FREE 800.706.4741 SUPPORT info@andersonadvisors.com Headquarters & Operati…" at bounding box center [369, 270] width 739 height 111
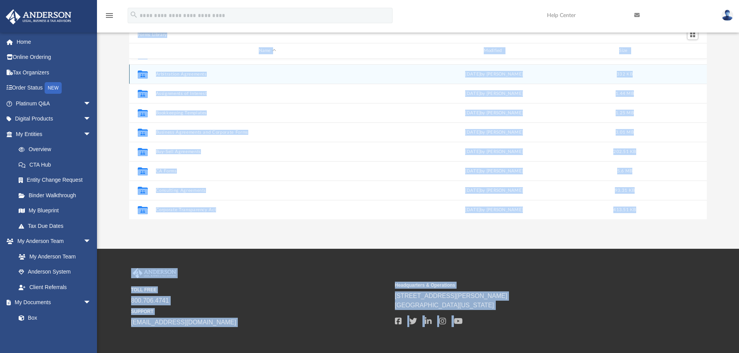
scroll to position [0, 0]
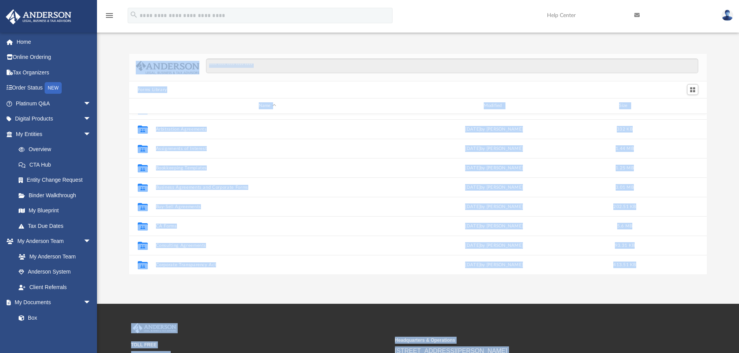
drag, startPoint x: 551, startPoint y: 339, endPoint x: 115, endPoint y: 45, distance: 525.1
click at [115, 45] on div "menu search Site Menu add calvnblack@proton.me My Profile Reset Password Logout…" at bounding box center [369, 221] width 739 height 443
click at [115, 45] on div "Forms Library Name Modified Size Collaborated Folder 25 Funding Sources and Gui…" at bounding box center [418, 156] width 642 height 237
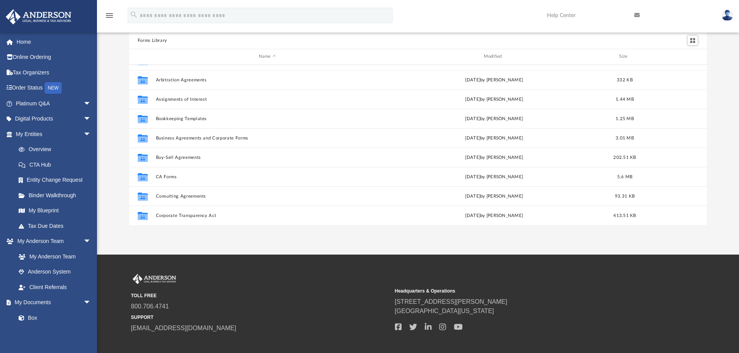
scroll to position [90, 0]
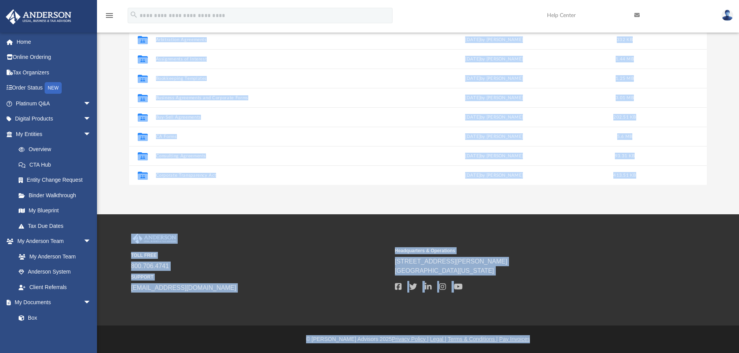
drag, startPoint x: 117, startPoint y: 42, endPoint x: 555, endPoint y: 336, distance: 527.8
click at [555, 336] on div "menu search Site Menu add calvnblack@proton.me My Profile Reset Password Logout…" at bounding box center [369, 131] width 739 height 443
click at [555, 336] on div "© Anderson Advisors 2025 Privacy Policy | Legal | Terms & Conditions | Pay Invo…" at bounding box center [418, 340] width 642 height 8
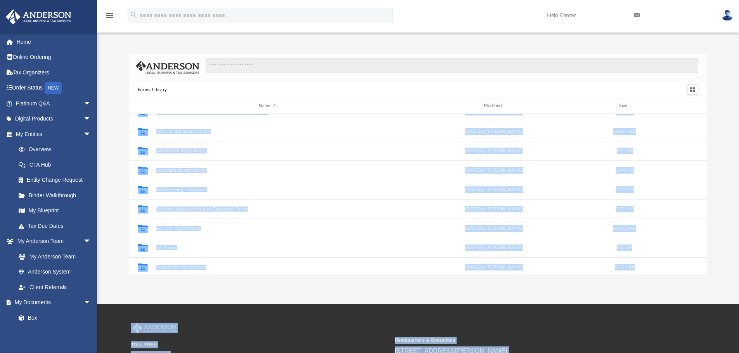
scroll to position [0, 0]
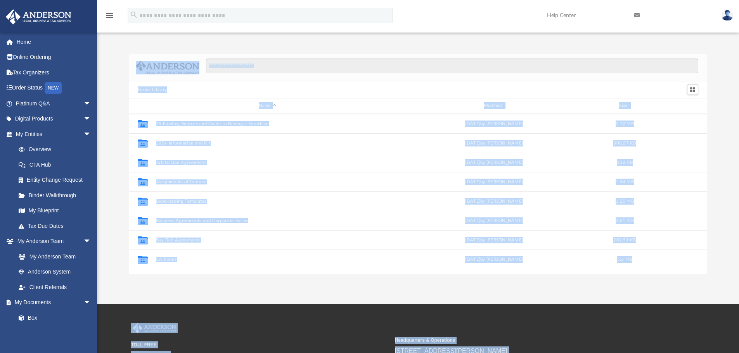
drag, startPoint x: 549, startPoint y: 339, endPoint x: 128, endPoint y: 54, distance: 508.2
click at [128, 54] on div "menu search Site Menu add calvnblack@proton.me My Profile Reset Password Logout…" at bounding box center [369, 221] width 739 height 443
click at [128, 54] on div "Forms Library Name Modified Size Collaborated Folder 25 Funding Sources and Gui…" at bounding box center [418, 164] width 642 height 221
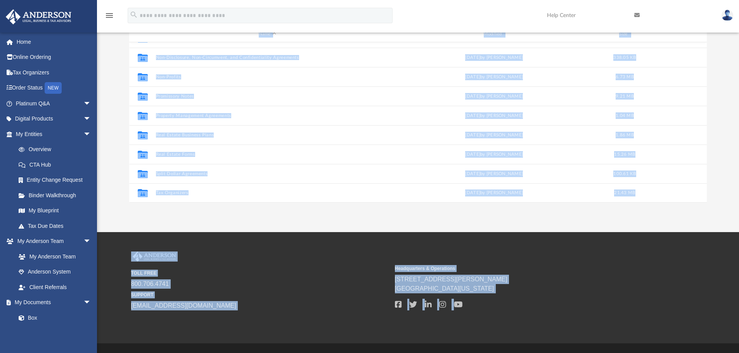
scroll to position [90, 0]
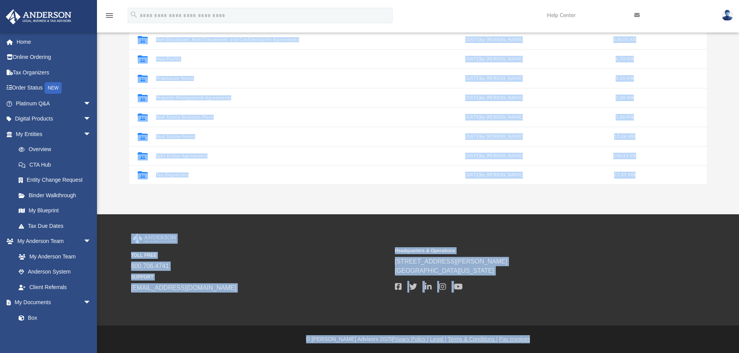
drag, startPoint x: 126, startPoint y: 51, endPoint x: 529, endPoint y: 339, distance: 495.3
click at [529, 339] on div "menu search Site Menu add calvnblack@proton.me My Profile Reset Password Logout…" at bounding box center [369, 131] width 739 height 443
click at [529, 339] on div "© Anderson Advisors 2025 Privacy Policy | Legal | Terms & Conditions | Pay Invo…" at bounding box center [418, 340] width 642 height 8
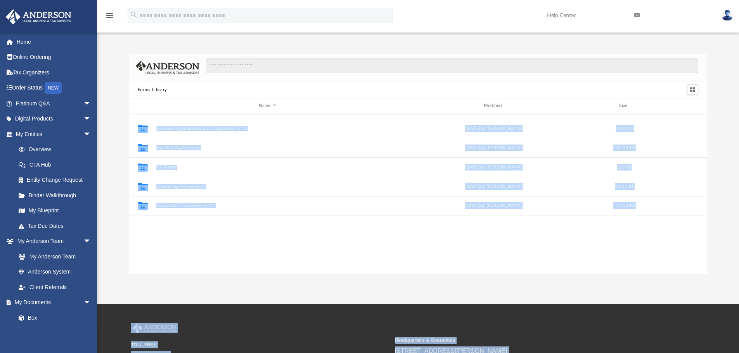
scroll to position [0, 0]
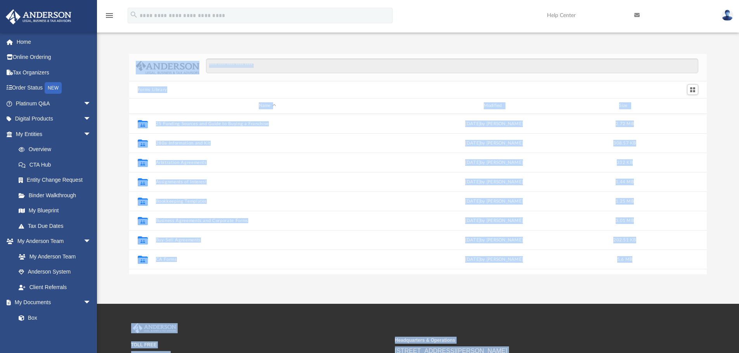
drag, startPoint x: 539, startPoint y: 341, endPoint x: 118, endPoint y: 47, distance: 513.4
click at [118, 47] on div "menu search Site Menu add calvnblack@proton.me My Profile Reset Password Logout…" at bounding box center [369, 221] width 739 height 443
click at [118, 47] on div "Forms Library Name Modified Size Collaborated Folder 25 Funding Sources and Gui…" at bounding box center [418, 156] width 642 height 237
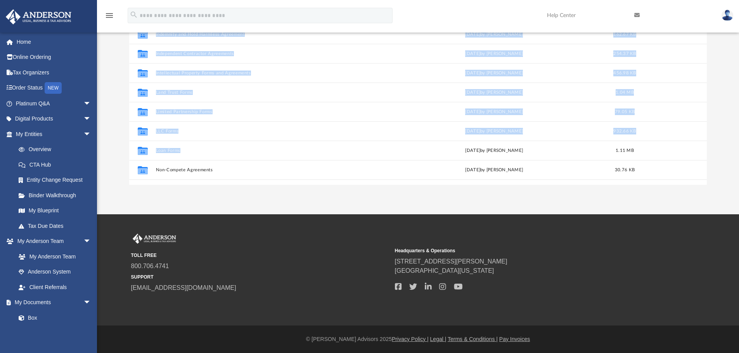
scroll to position [421, 0]
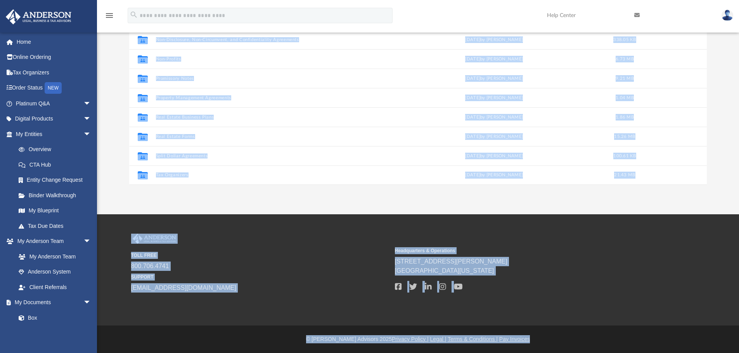
drag, startPoint x: 119, startPoint y: 44, endPoint x: 545, endPoint y: 335, distance: 516.1
click at [545, 335] on div "menu search Site Menu add calvnblack@proton.me My Profile Reset Password Logout…" at bounding box center [369, 131] width 739 height 443
click at [545, 336] on div "© Anderson Advisors 2025 Privacy Policy | Legal | Terms & Conditions | Pay Invo…" at bounding box center [418, 340] width 642 height 8
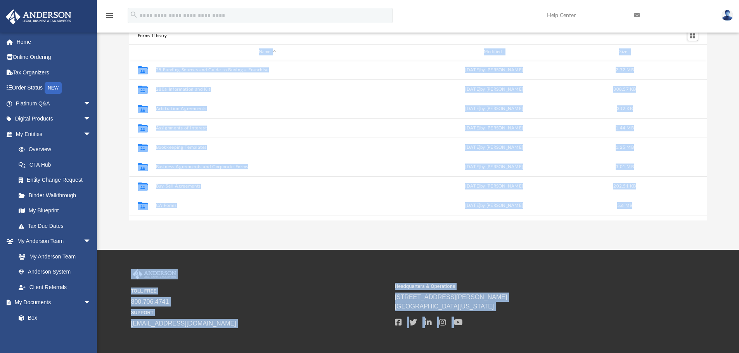
scroll to position [12, 0]
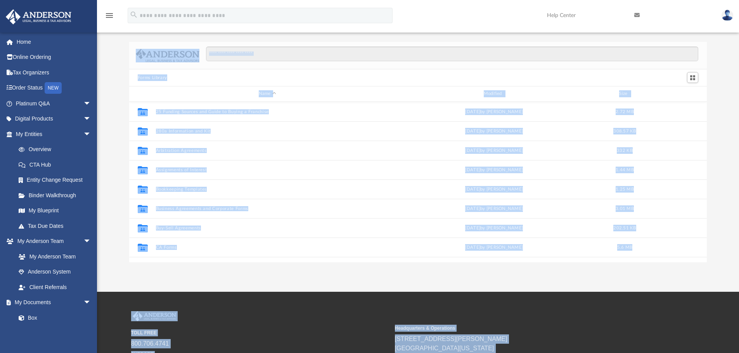
drag, startPoint x: 545, startPoint y: 339, endPoint x: 125, endPoint y: 37, distance: 517.7
click at [125, 37] on div "menu search Site Menu add calvnblack@proton.me My Profile Reset Password Logout…" at bounding box center [369, 209] width 739 height 443
click at [125, 37] on div "Forms Library Name Modified Size Collaborated Folder 25 Funding Sources and Gui…" at bounding box center [418, 144] width 642 height 237
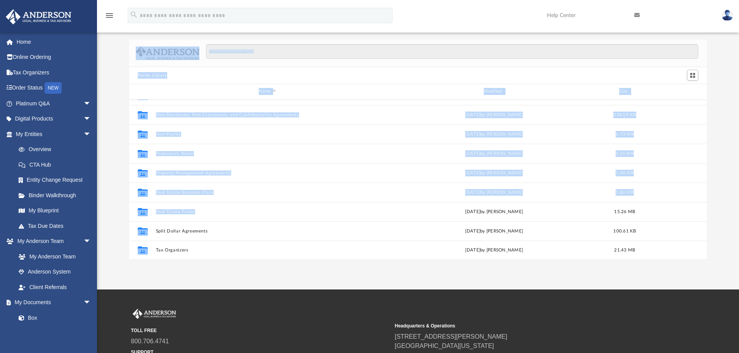
scroll to position [90, 0]
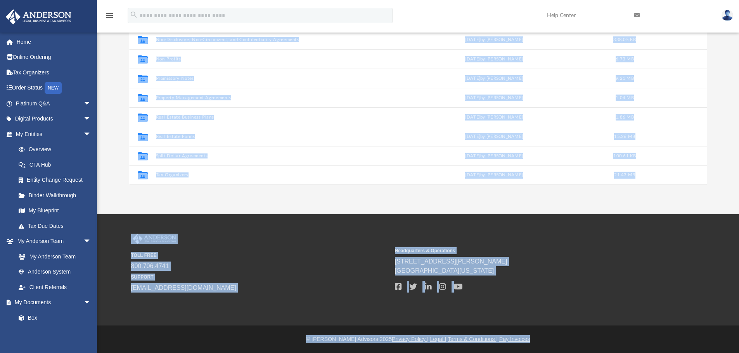
drag, startPoint x: 125, startPoint y: 37, endPoint x: 547, endPoint y: 340, distance: 519.9
click at [547, 340] on div "menu search Site Menu add calvnblack@proton.me My Profile Reset Password Logout…" at bounding box center [369, 131] width 739 height 443
click at [547, 340] on div "© Anderson Advisors 2025 Privacy Policy | Legal | Terms & Conditions | Pay Invo…" at bounding box center [418, 340] width 642 height 8
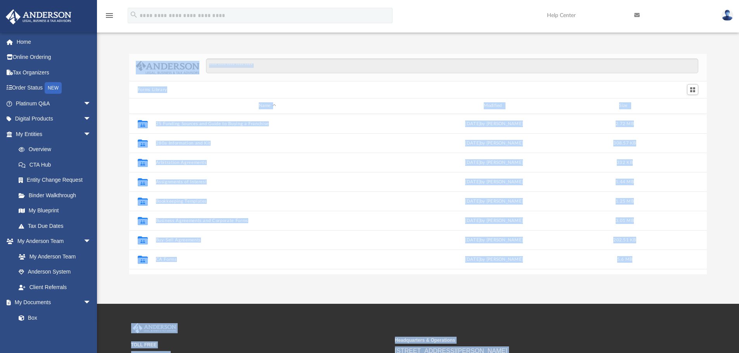
drag, startPoint x: 549, startPoint y: 343, endPoint x: 135, endPoint y: 77, distance: 492.1
click at [135, 77] on div "menu search Site Menu add calvnblack@proton.me My Profile Reset Password Logout…" at bounding box center [369, 221] width 739 height 443
click at [128, 54] on div "Forms Library Name Modified Size Collaborated Folder 25 Funding Sources and Gui…" at bounding box center [418, 164] width 642 height 221
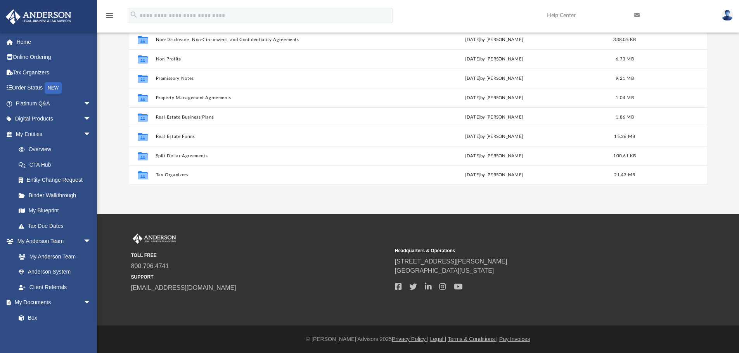
drag, startPoint x: 128, startPoint y: 55, endPoint x: 663, endPoint y: 205, distance: 555.1
click at [663, 205] on div "App calvnblack@proton.me Sign Out calvnblack@proton.me Home Online Ordering Tax…" at bounding box center [369, 62] width 739 height 304
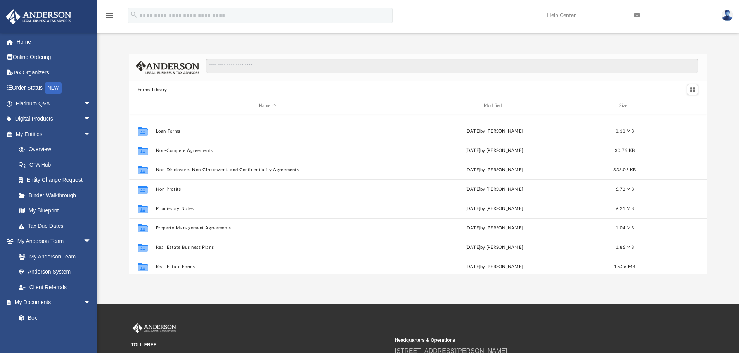
drag, startPoint x: 222, startPoint y: 124, endPoint x: 417, endPoint y: 205, distance: 211.3
click at [417, 205] on div "Forms Library Name Modified Size Collaborated Folder Loan Forms Wed Oct 5 2022 …" at bounding box center [418, 156] width 642 height 237
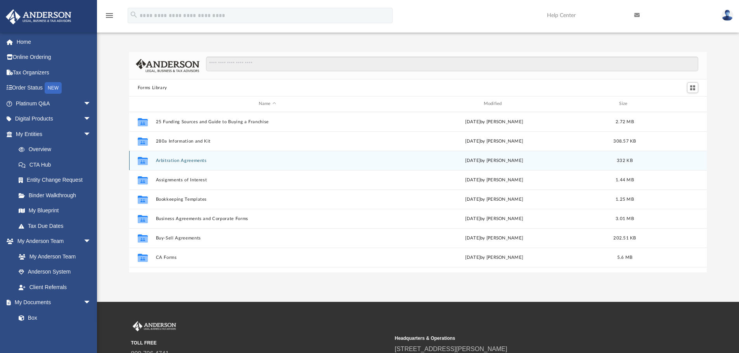
scroll to position [0, 0]
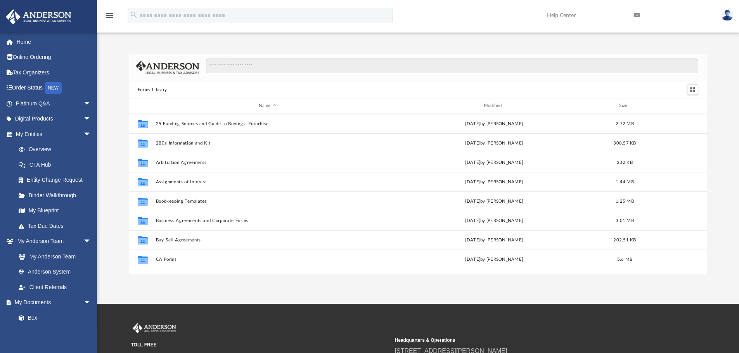
click at [177, 49] on div "Forms Library Name Modified Size Collaborated Folder 25 Funding Sources and Gui…" at bounding box center [418, 156] width 642 height 237
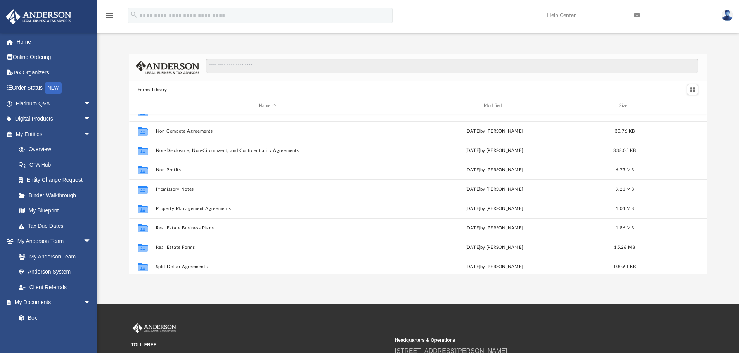
scroll to position [421, 0]
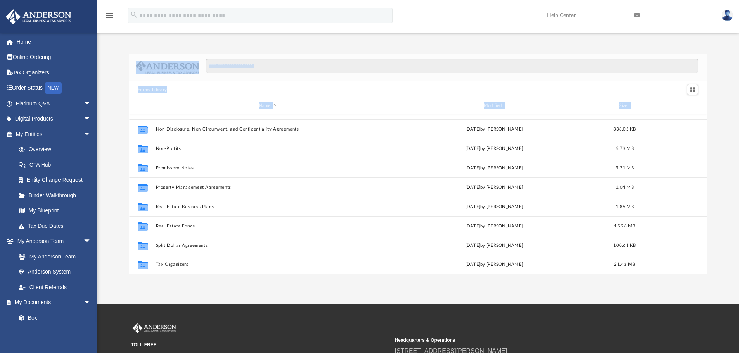
drag, startPoint x: 115, startPoint y: 49, endPoint x: 433, endPoint y: 289, distance: 398.0
click at [433, 289] on div "App calvnblack@proton.me Sign Out calvnblack@proton.me Home Online Ordering Tax…" at bounding box center [369, 152] width 739 height 304
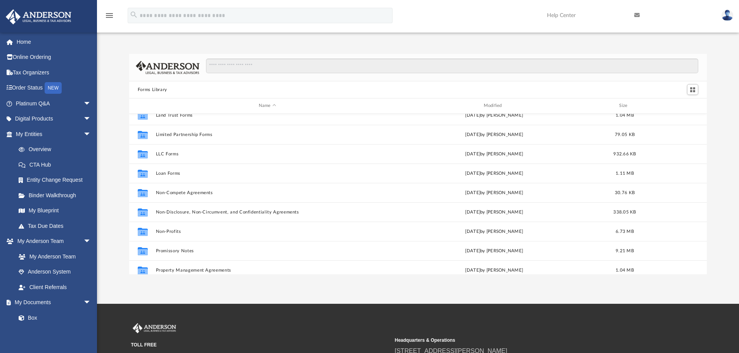
scroll to position [349, 0]
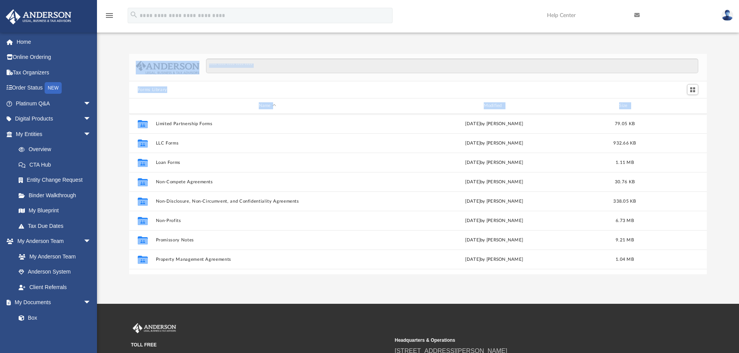
drag, startPoint x: 117, startPoint y: 43, endPoint x: 512, endPoint y: 283, distance: 461.9
click at [512, 283] on div "App calvnblack@proton.me Sign Out calvnblack@proton.me Home Online Ordering Tax…" at bounding box center [369, 152] width 739 height 304
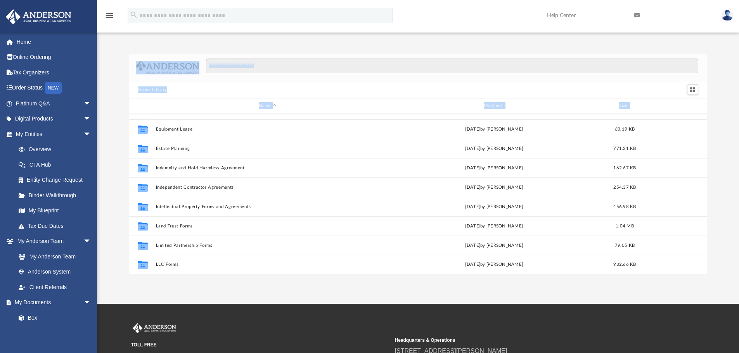
scroll to position [0, 0]
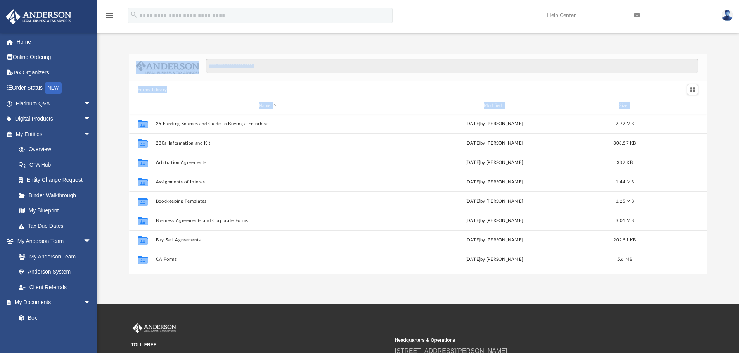
click at [137, 40] on div "Forms Library Name Modified Size Collaborated Folder 25 Funding Sources and Gui…" at bounding box center [418, 156] width 642 height 237
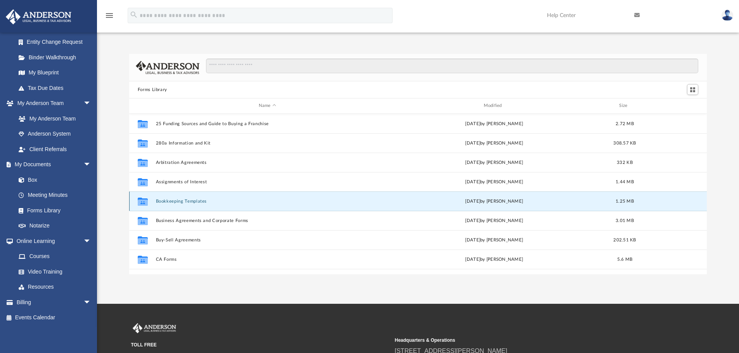
click at [174, 201] on button "Bookkeeping Templates" at bounding box center [267, 201] width 223 height 5
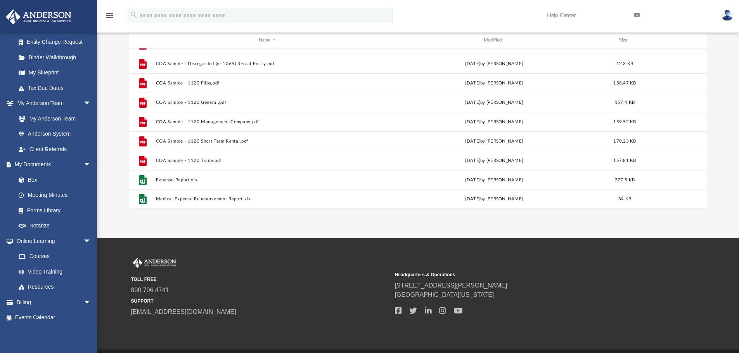
scroll to position [78, 0]
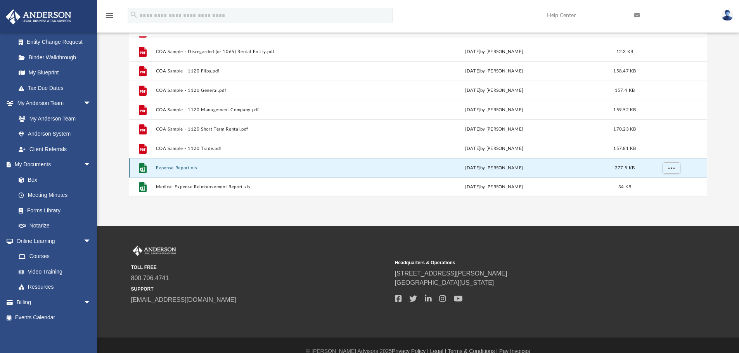
click at [172, 168] on button "Expense Report.xls" at bounding box center [267, 168] width 223 height 5
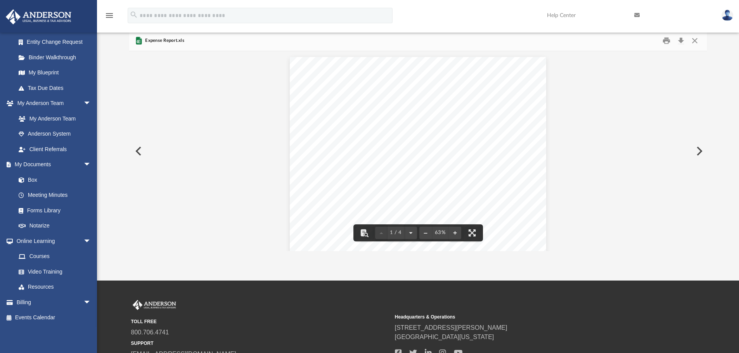
scroll to position [0, 0]
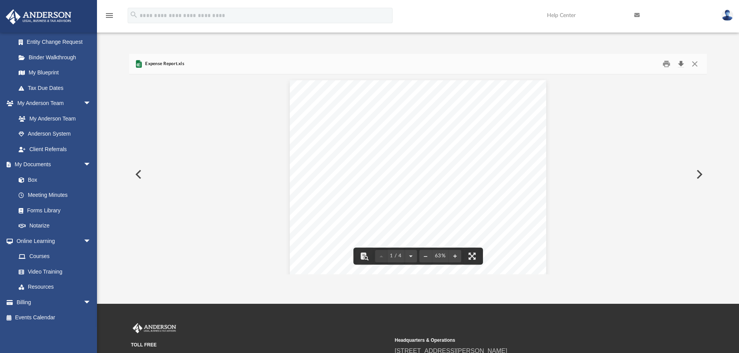
click at [686, 65] on button "Download" at bounding box center [681, 64] width 14 height 12
drag, startPoint x: 147, startPoint y: 69, endPoint x: 145, endPoint y: 64, distance: 5.6
click at [145, 64] on div "Expense Report.xls" at bounding box center [418, 64] width 578 height 21
click at [145, 64] on span "Expense Report.xls" at bounding box center [164, 64] width 41 height 7
drag, startPoint x: 165, startPoint y: 62, endPoint x: 251, endPoint y: 192, distance: 155.9
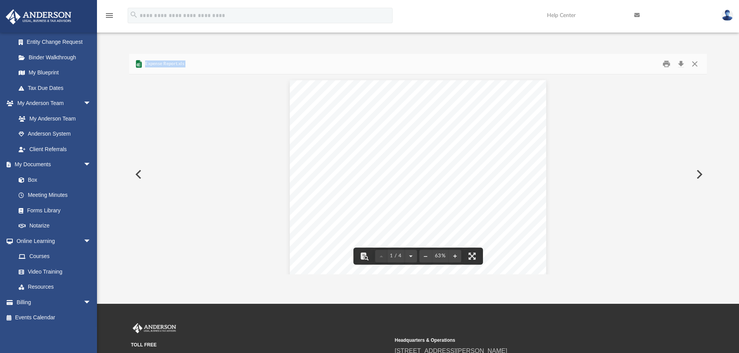
click at [251, 192] on div "Expense Report.xls BOSS Expense report Expense Reimbursement Report PURPOSE: Va…" at bounding box center [418, 164] width 578 height 221
click at [196, 63] on div "Expense Report.xls" at bounding box center [418, 64] width 578 height 21
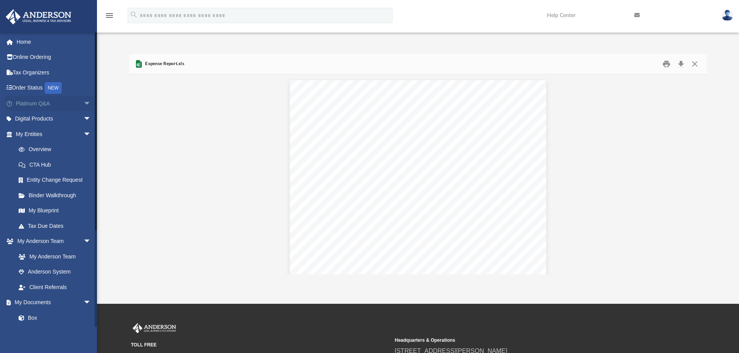
click at [43, 103] on link "Platinum Q&A arrow_drop_down" at bounding box center [53, 104] width 97 height 16
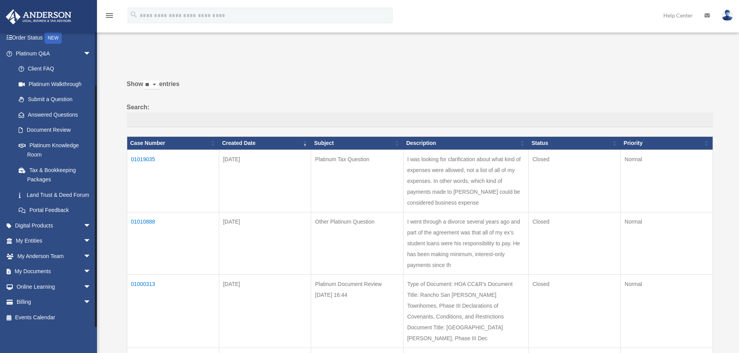
click at [83, 46] on span "arrow_drop_down" at bounding box center [91, 54] width 16 height 16
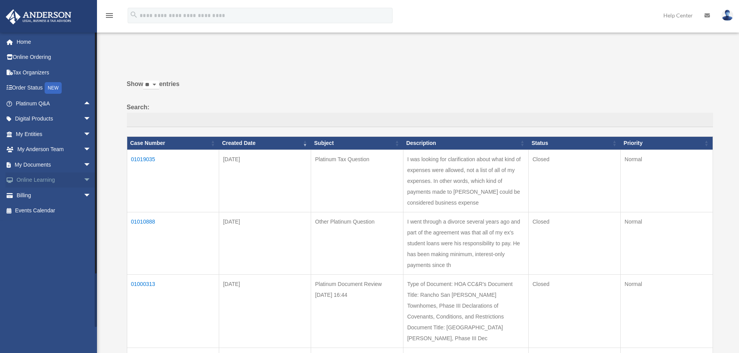
click at [83, 181] on span "arrow_drop_down" at bounding box center [91, 181] width 16 height 16
click at [83, 164] on span "arrow_drop_down" at bounding box center [91, 165] width 16 height 16
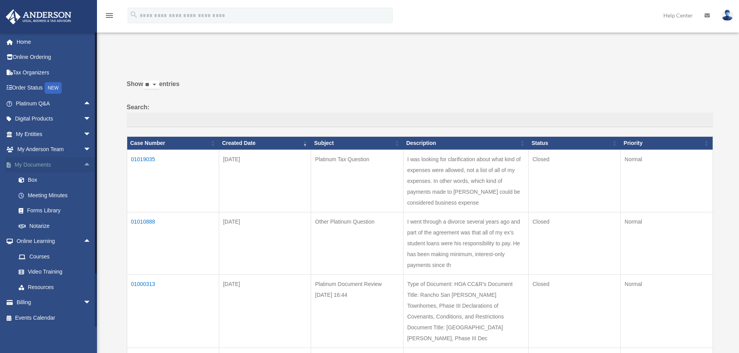
click at [83, 163] on span "arrow_drop_up" at bounding box center [91, 165] width 16 height 16
click at [83, 147] on span "arrow_drop_down" at bounding box center [91, 150] width 16 height 16
click at [83, 147] on span "arrow_drop_up" at bounding box center [91, 150] width 16 height 16
click at [83, 134] on span "arrow_drop_down" at bounding box center [91, 134] width 16 height 16
click at [83, 134] on span "arrow_drop_up" at bounding box center [91, 134] width 16 height 16
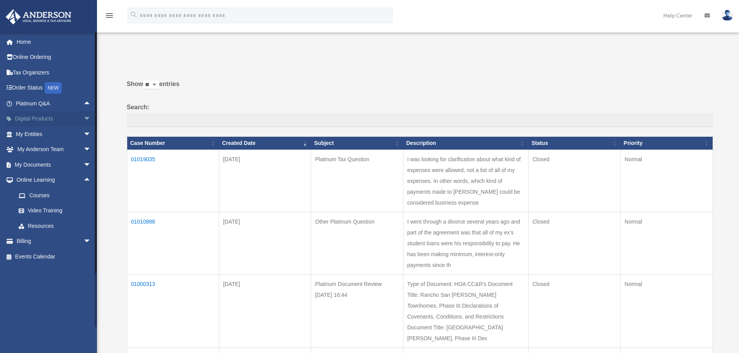
click at [83, 117] on span "arrow_drop_down" at bounding box center [91, 119] width 16 height 16
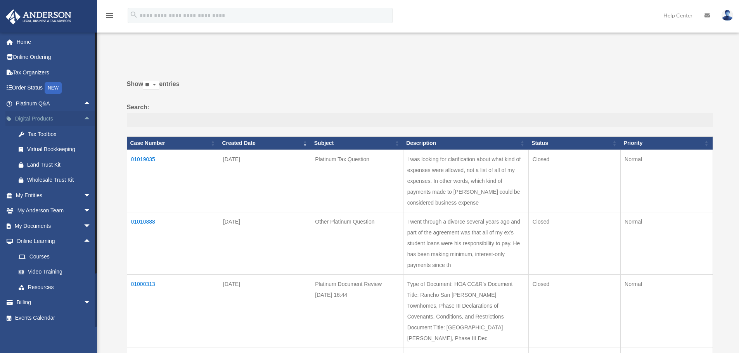
click at [83, 117] on span "arrow_drop_up" at bounding box center [91, 119] width 16 height 16
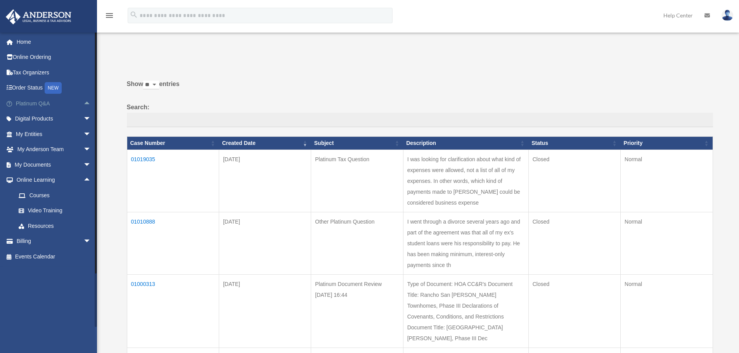
click at [83, 105] on span "arrow_drop_up" at bounding box center [91, 104] width 16 height 16
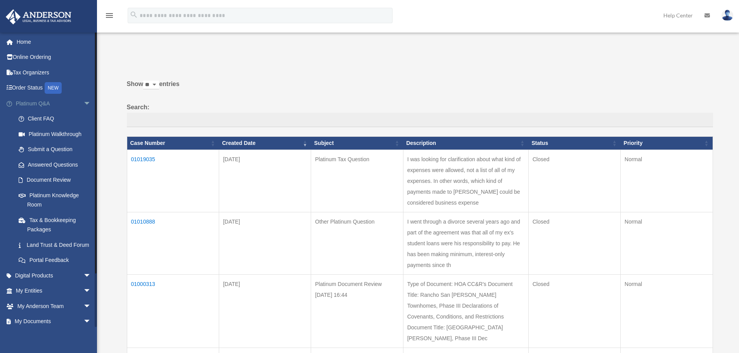
click at [83, 103] on span "arrow_drop_down" at bounding box center [91, 104] width 16 height 16
